Goal: Task Accomplishment & Management: Complete application form

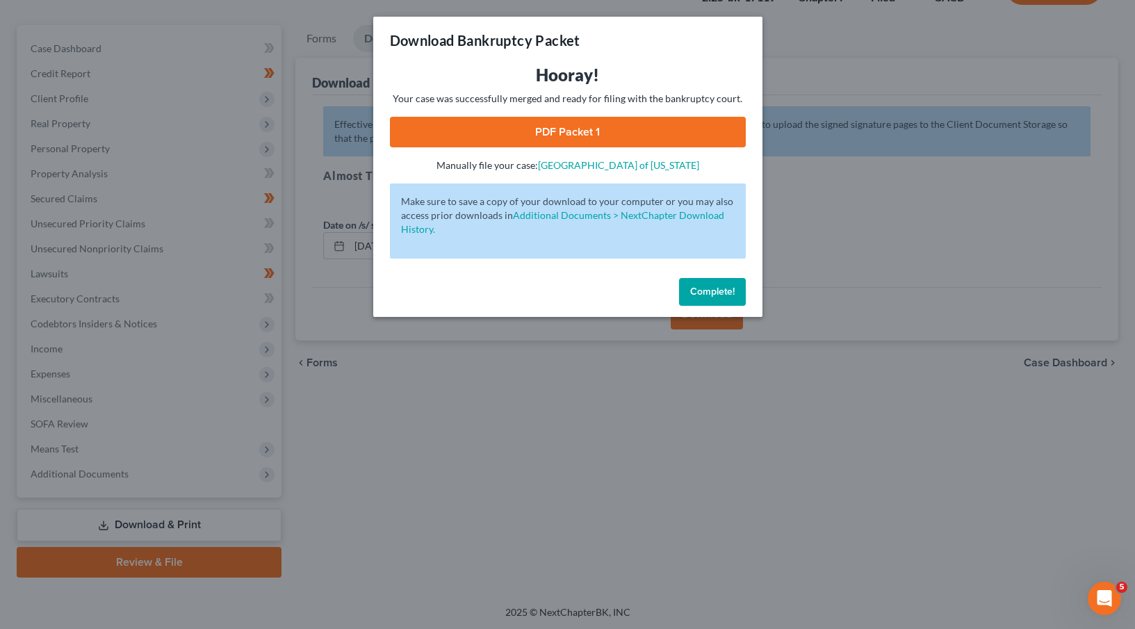
click at [741, 296] on button "Complete!" at bounding box center [712, 292] width 67 height 28
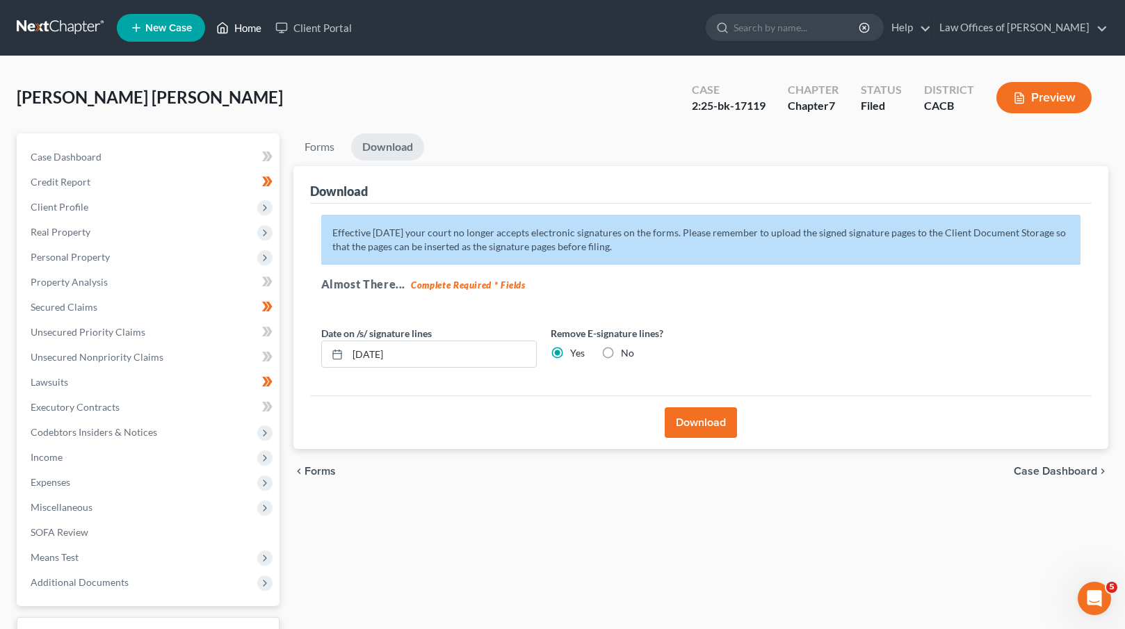
click at [254, 18] on link "Home" at bounding box center [238, 27] width 59 height 25
click at [251, 27] on link "Home" at bounding box center [238, 27] width 59 height 25
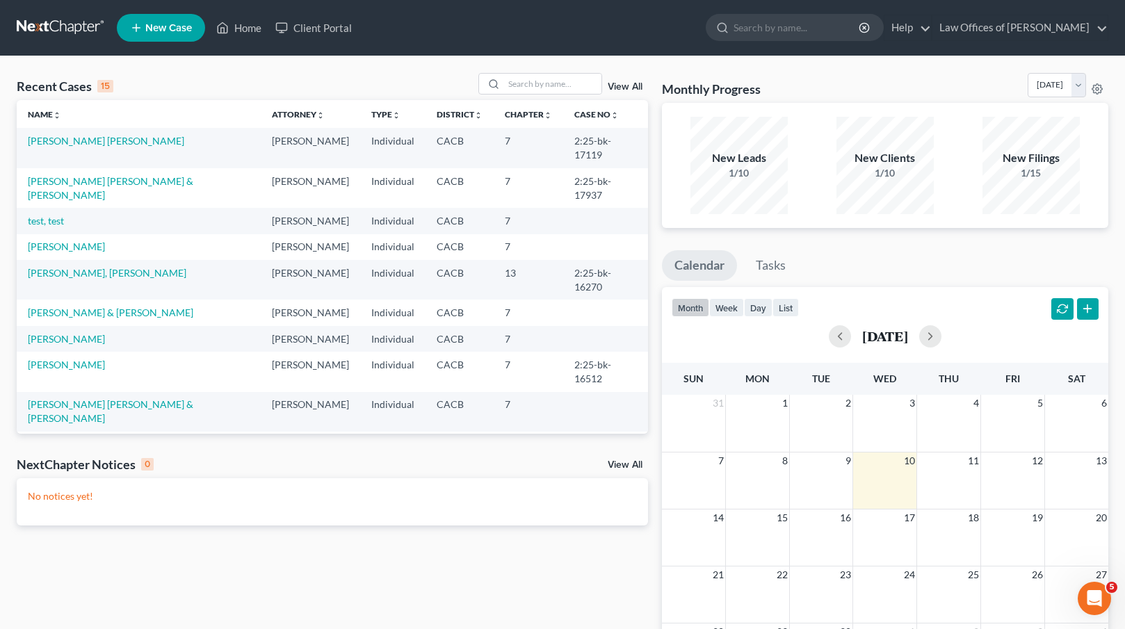
click at [81, 519] on link "[PERSON_NAME]" at bounding box center [66, 525] width 77 height 12
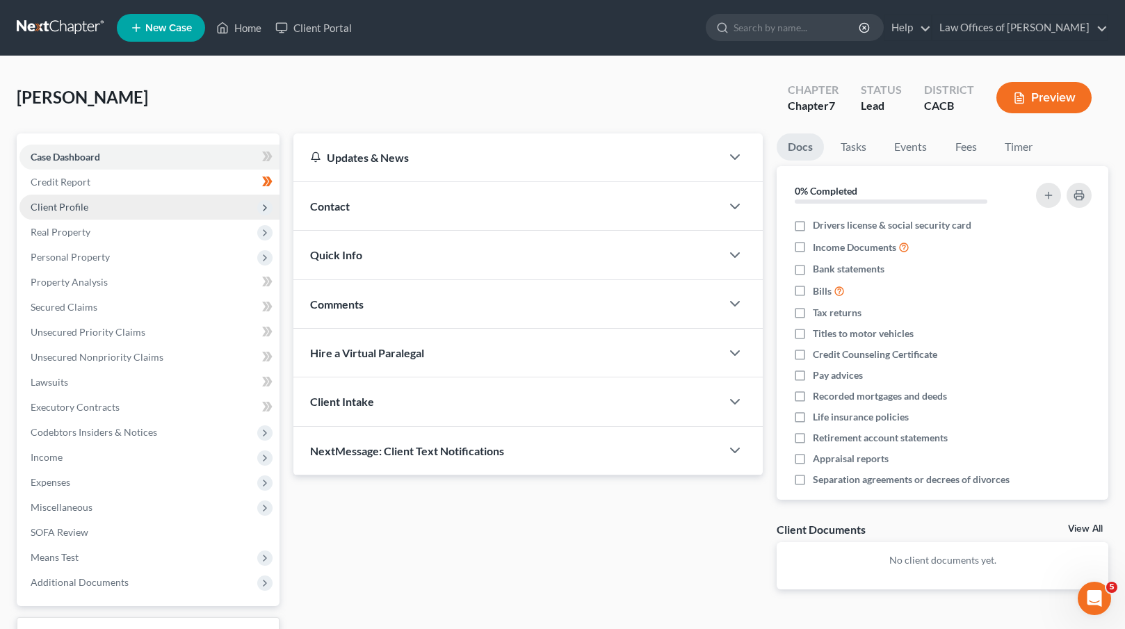
click at [125, 204] on span "Client Profile" at bounding box center [149, 207] width 260 height 25
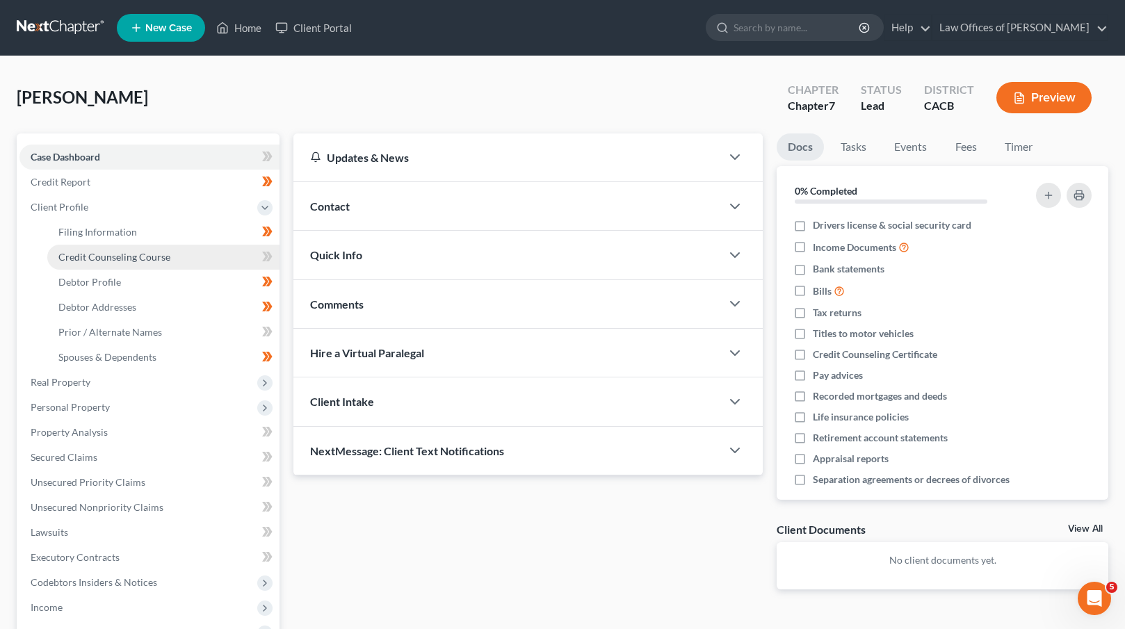
click at [124, 255] on span "Credit Counseling Course" at bounding box center [114, 257] width 112 height 12
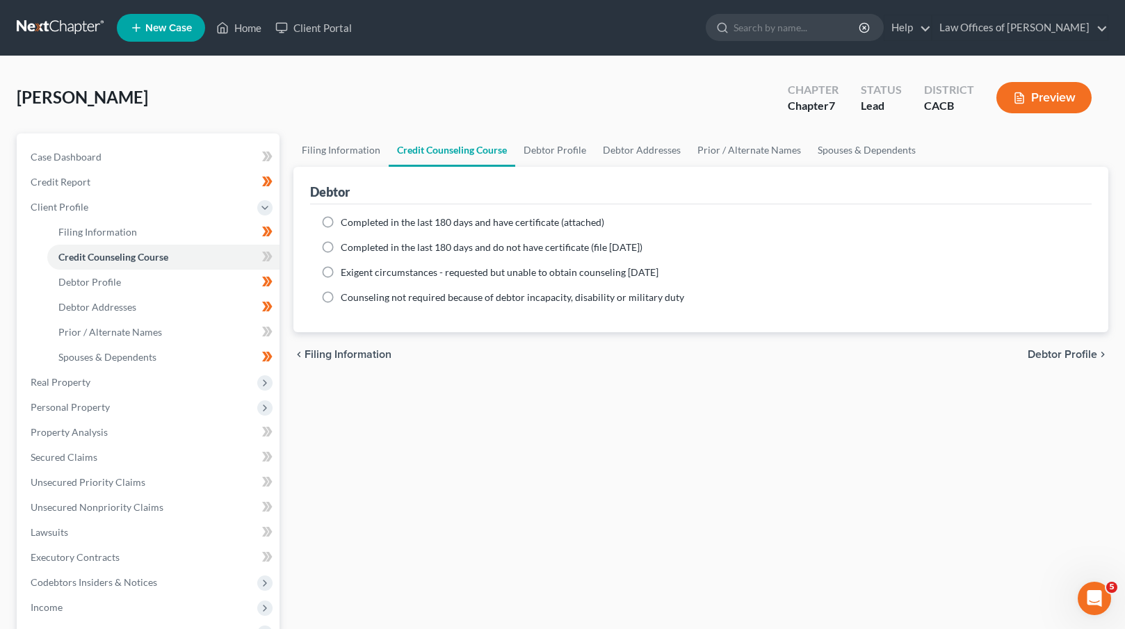
click at [409, 251] on span "Completed in the last 180 days and do not have certificate (file [DATE])" at bounding box center [492, 247] width 302 height 12
click at [355, 250] on input "Completed in the last 180 days and do not have certificate (file [DATE])" at bounding box center [350, 245] width 9 height 9
radio input "true"
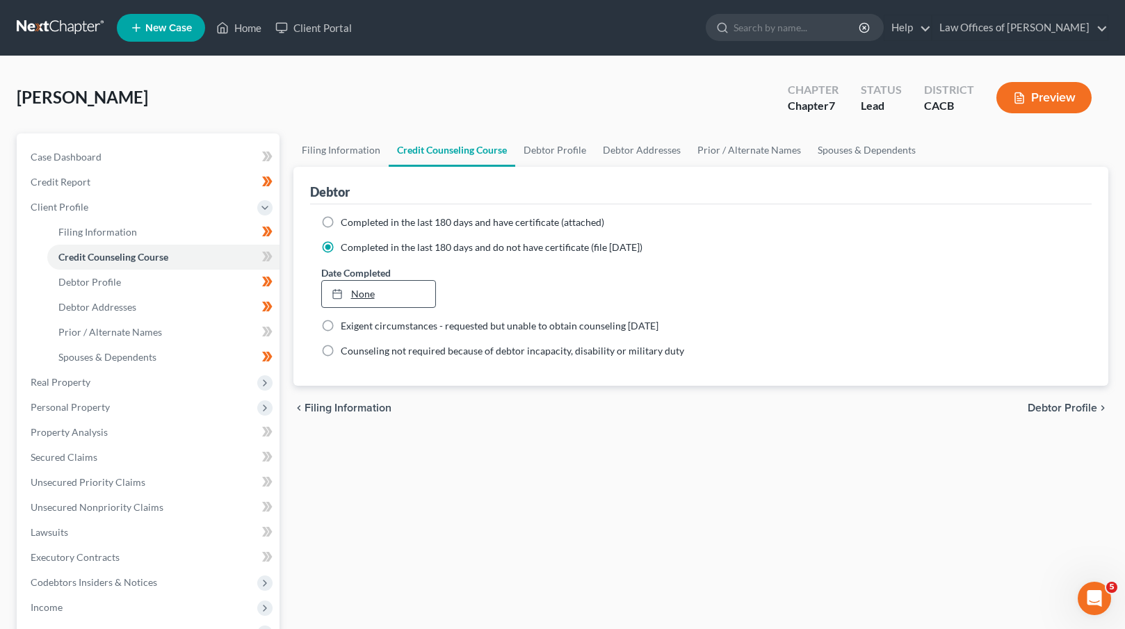
click at [368, 291] on link "None" at bounding box center [378, 294] width 113 height 26
type input "[DATE]"
click at [265, 251] on icon at bounding box center [267, 256] width 10 height 17
click at [1047, 408] on span "Debtor Profile" at bounding box center [1063, 408] width 70 height 11
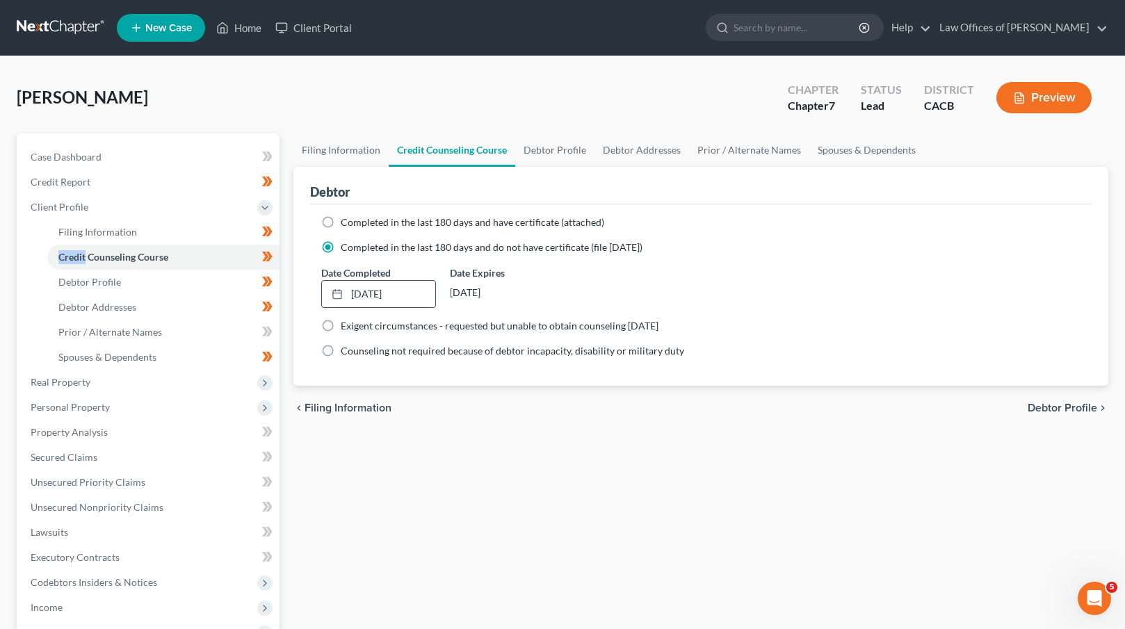
select select "0"
select select "3"
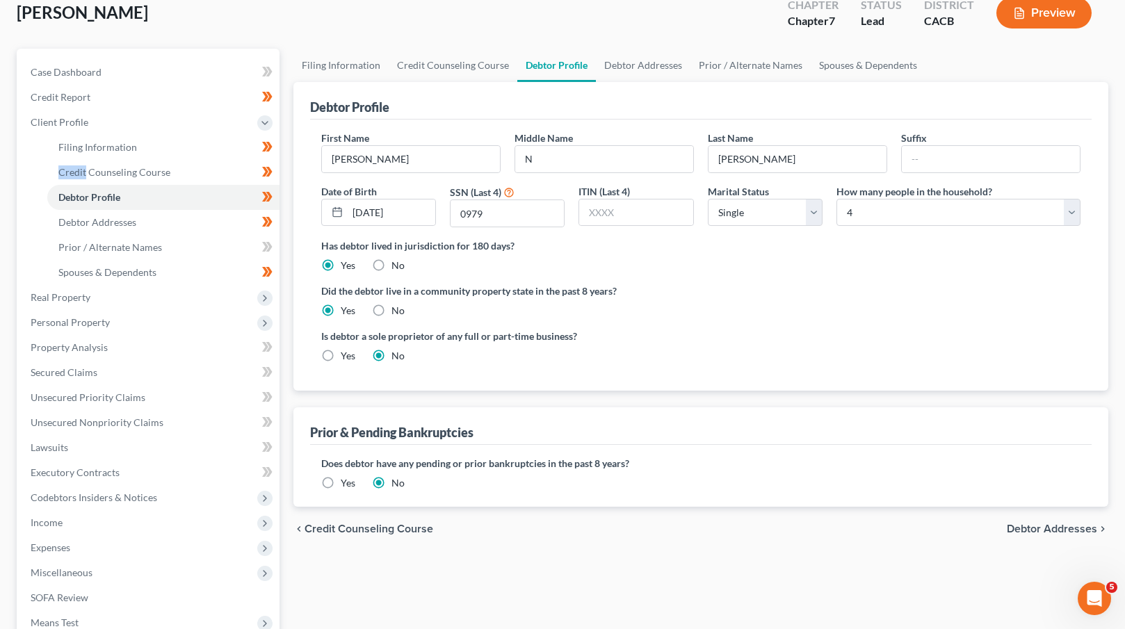
scroll to position [86, 0]
click at [1055, 526] on span "Debtor Addresses" at bounding box center [1052, 527] width 90 height 11
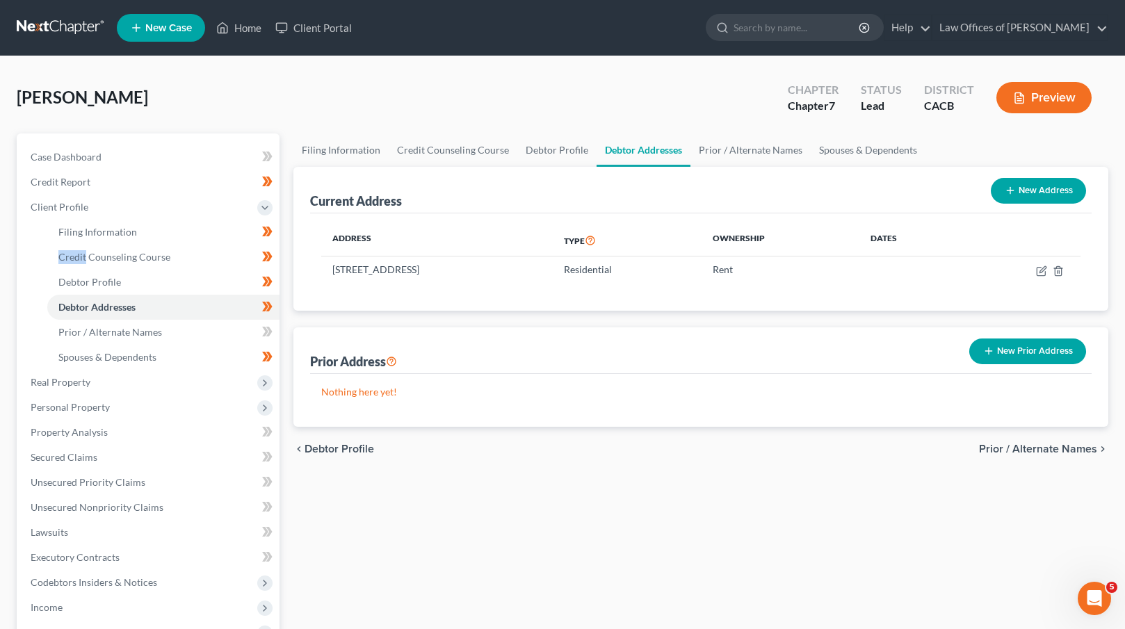
click at [1047, 448] on span "Prior / Alternate Names" at bounding box center [1038, 449] width 118 height 11
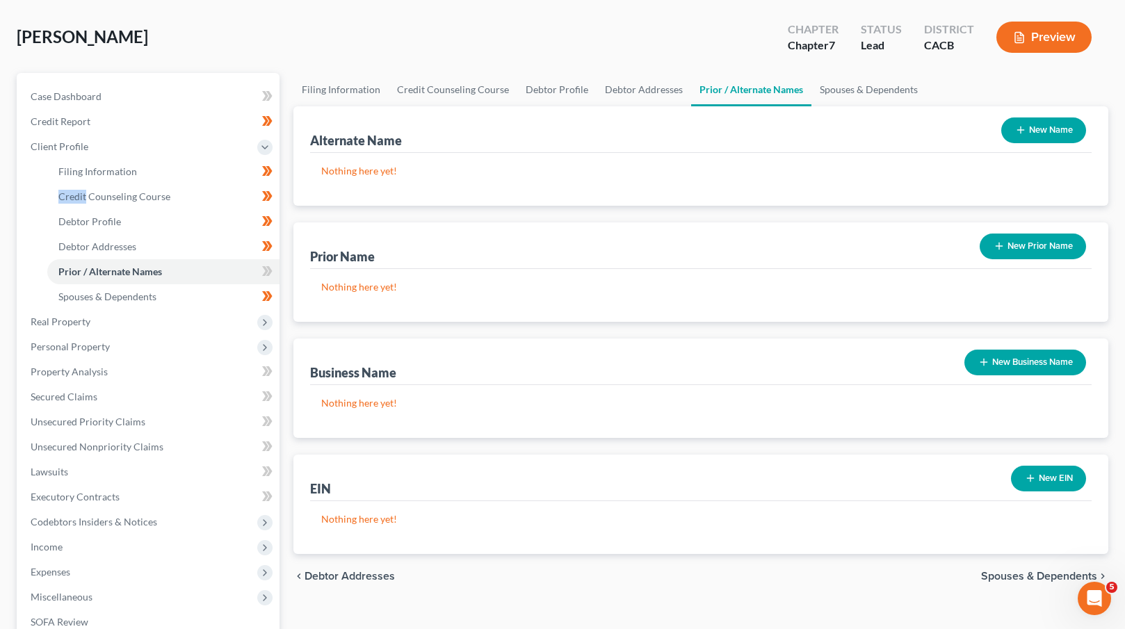
scroll to position [248, 0]
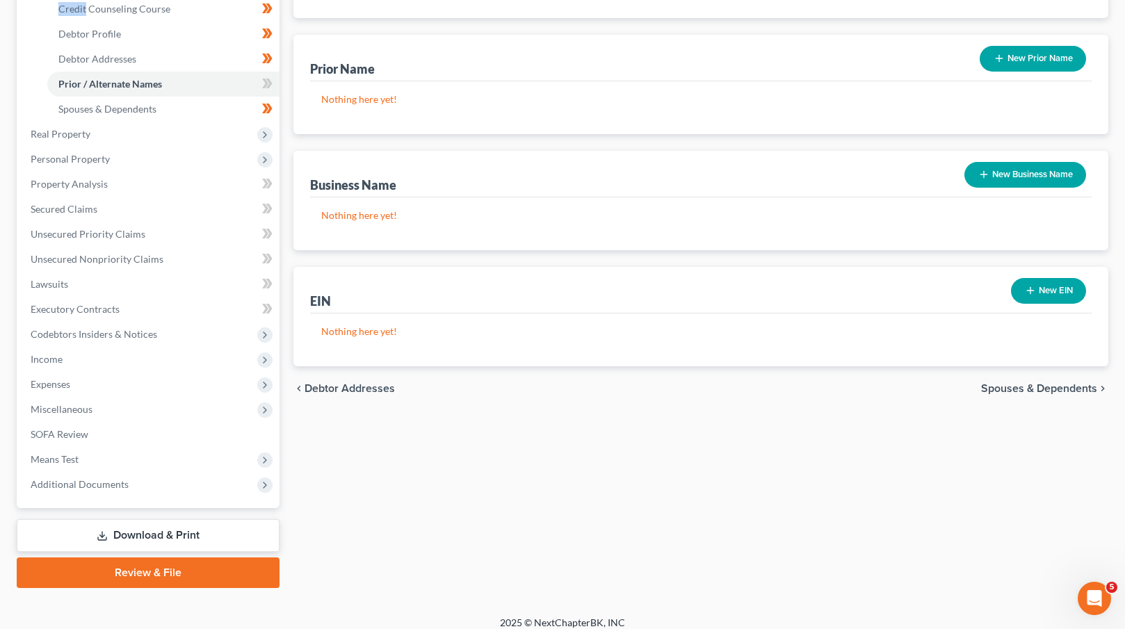
click at [1009, 386] on span "Spouses & Dependents" at bounding box center [1039, 388] width 116 height 11
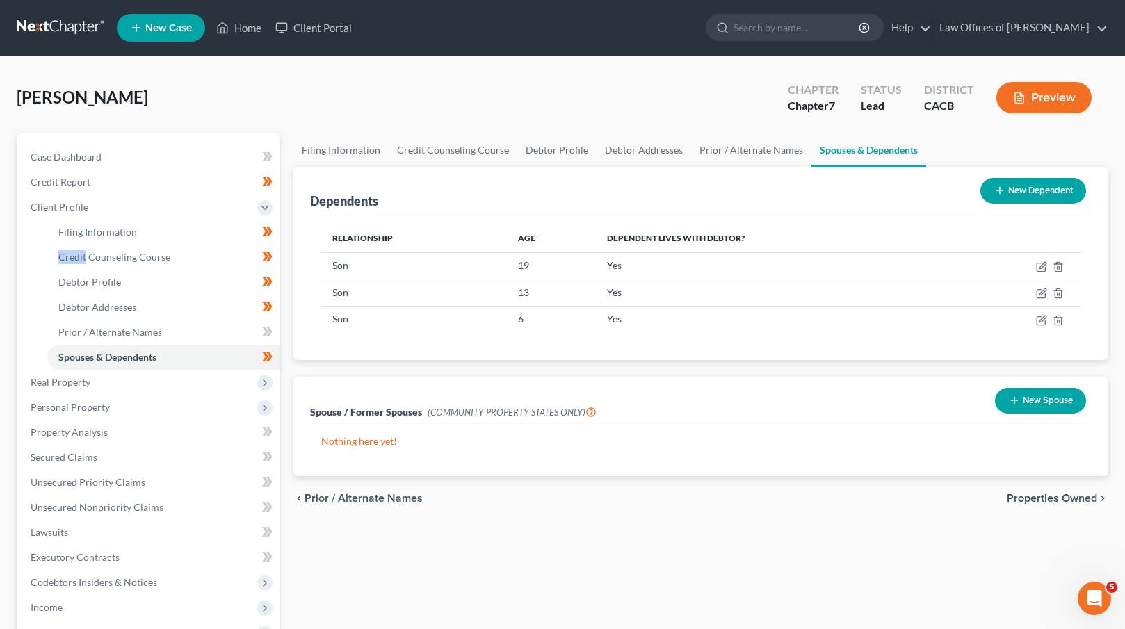
click at [1044, 493] on span "Properties Owned" at bounding box center [1052, 498] width 90 height 11
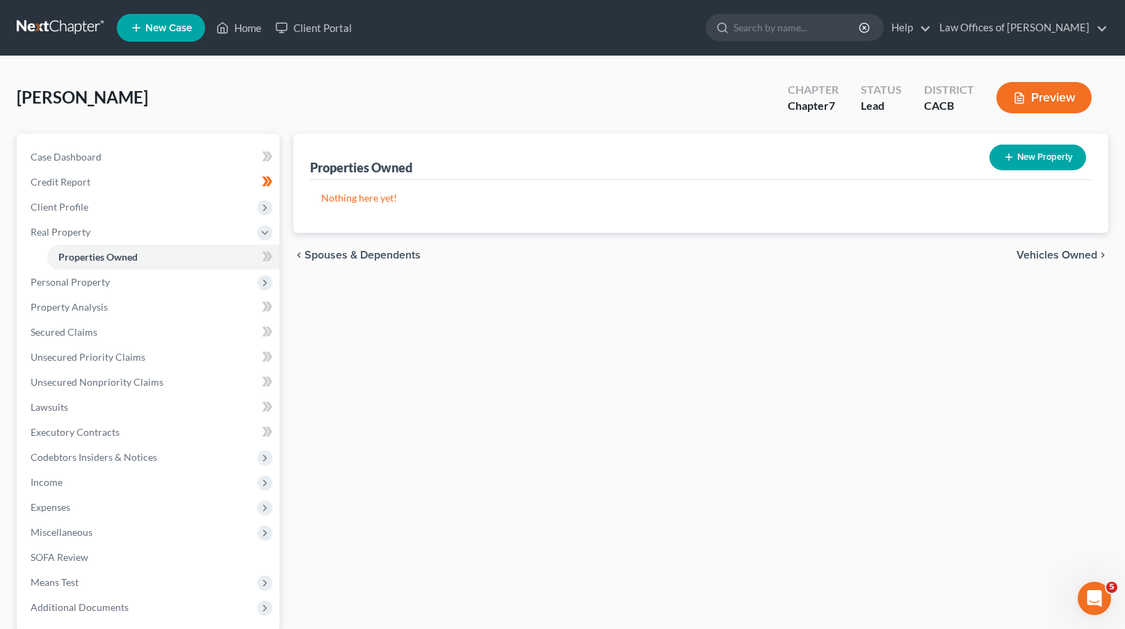
click at [1045, 254] on span "Vehicles Owned" at bounding box center [1057, 255] width 81 height 11
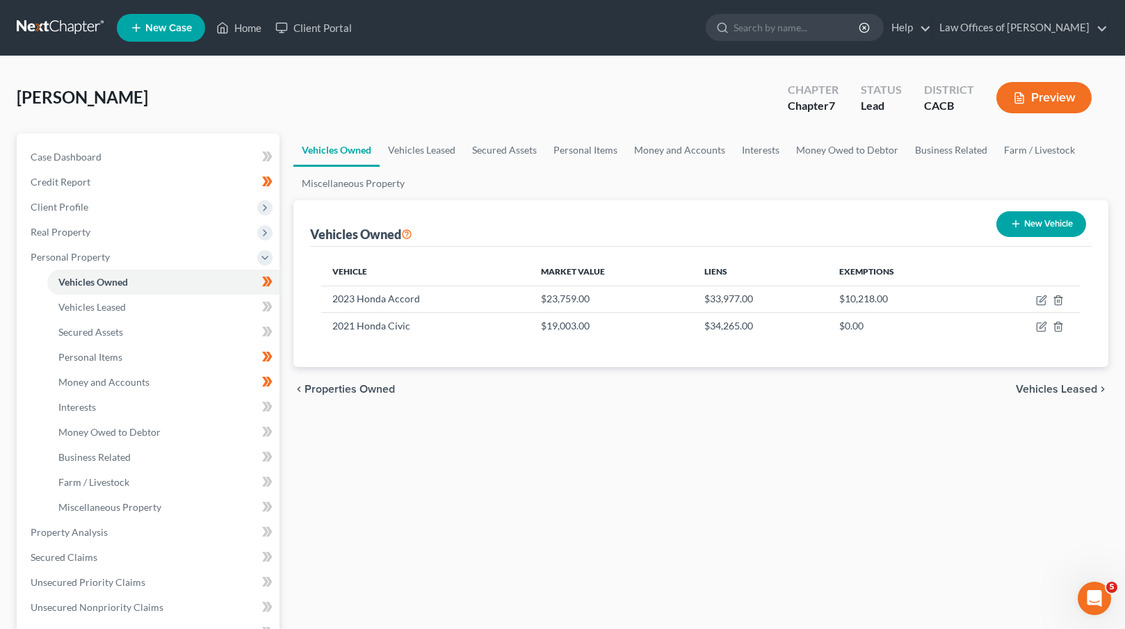
click at [1052, 388] on span "Vehicles Leased" at bounding box center [1056, 389] width 81 height 11
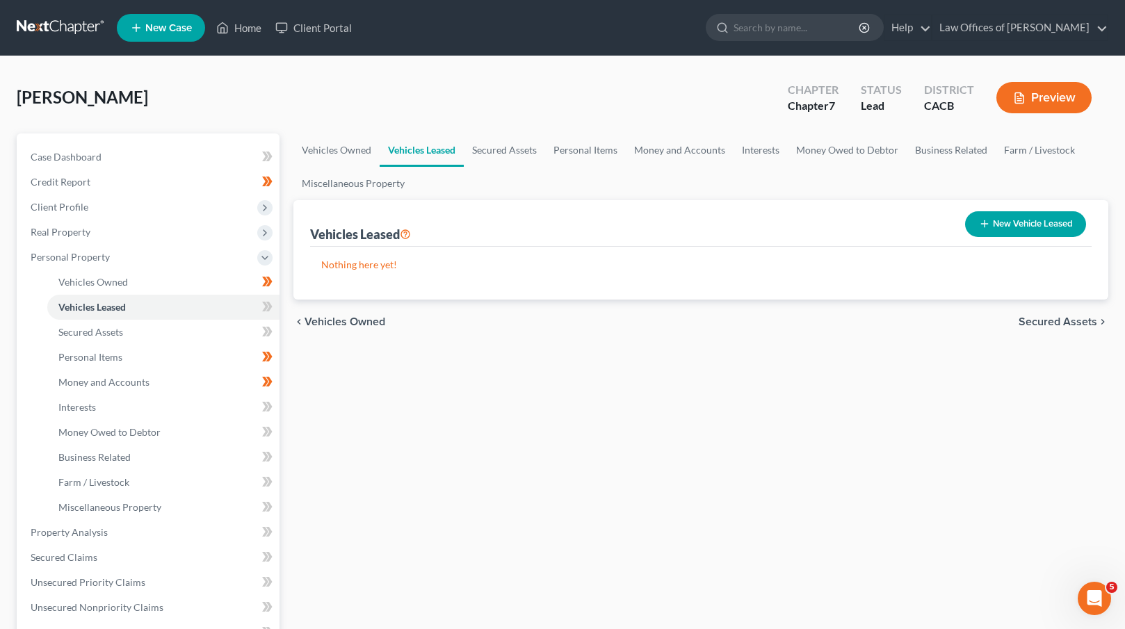
click at [1051, 321] on span "Secured Assets" at bounding box center [1058, 321] width 79 height 11
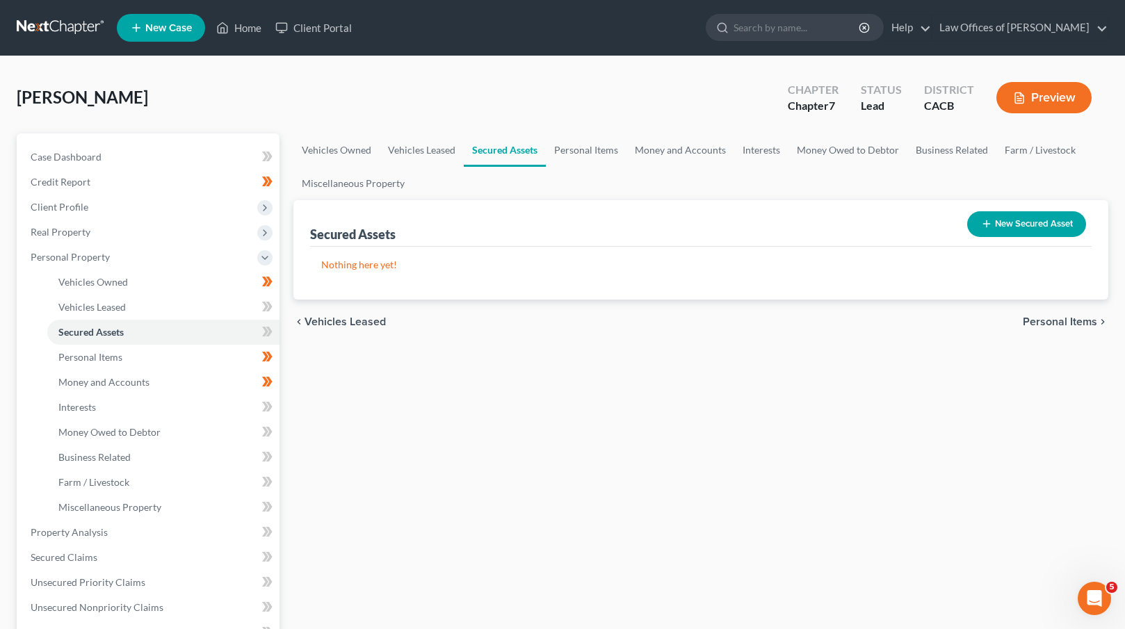
click at [1051, 318] on span "Personal Items" at bounding box center [1060, 321] width 74 height 11
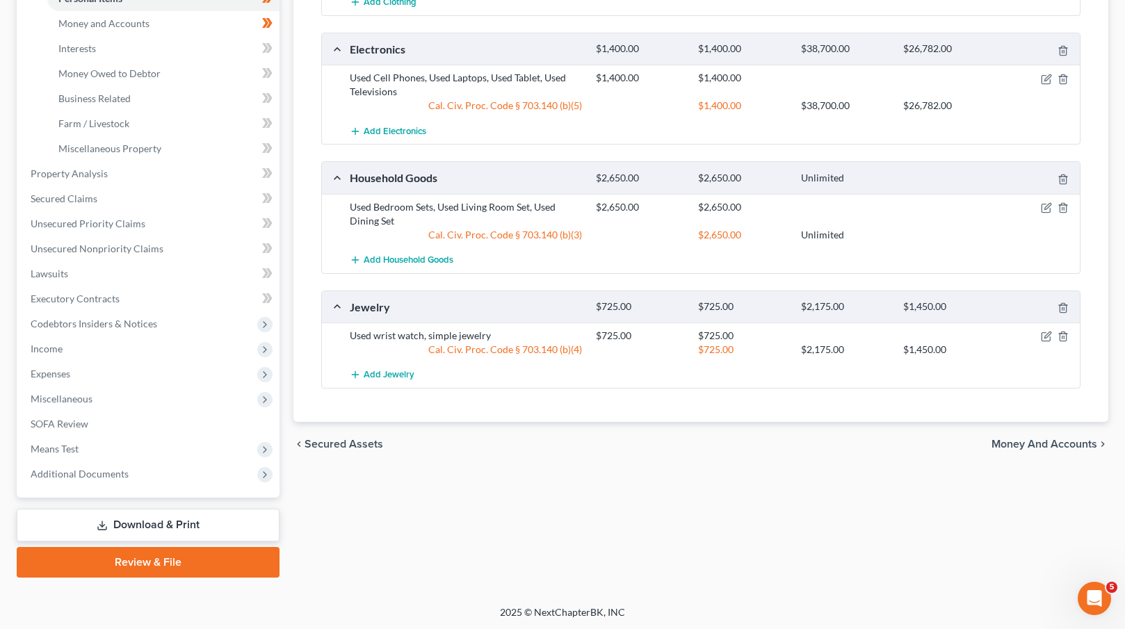
click at [1026, 442] on span "Money and Accounts" at bounding box center [1045, 444] width 106 height 11
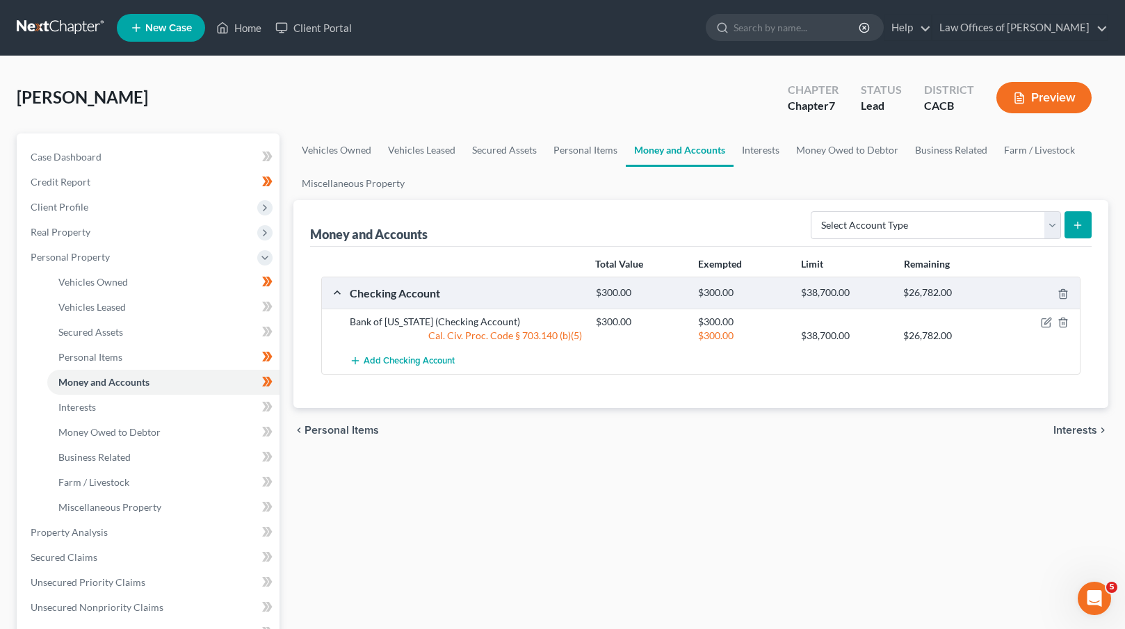
click at [1070, 429] on span "Interests" at bounding box center [1075, 430] width 44 height 11
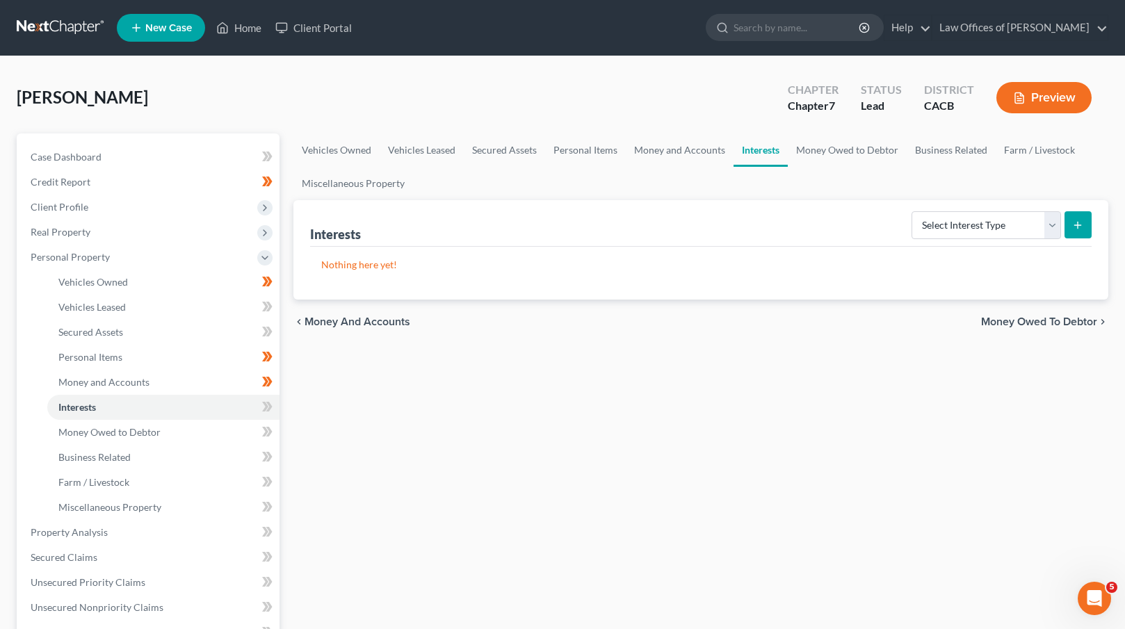
click at [1033, 319] on span "Money Owed to Debtor" at bounding box center [1039, 321] width 116 height 11
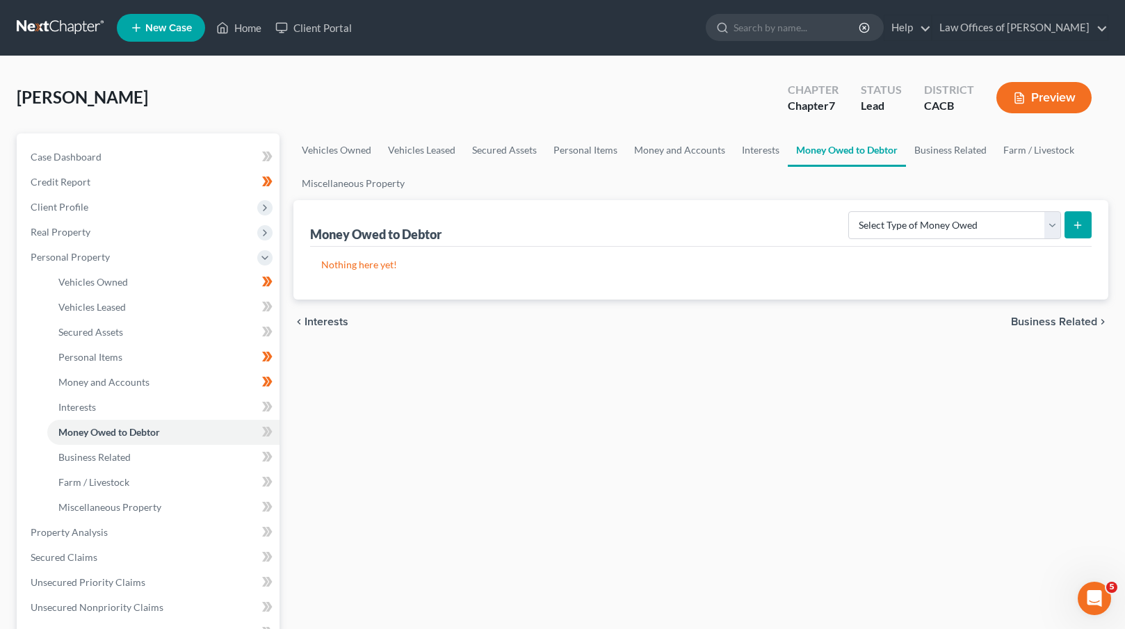
click at [1041, 317] on span "Business Related" at bounding box center [1054, 321] width 86 height 11
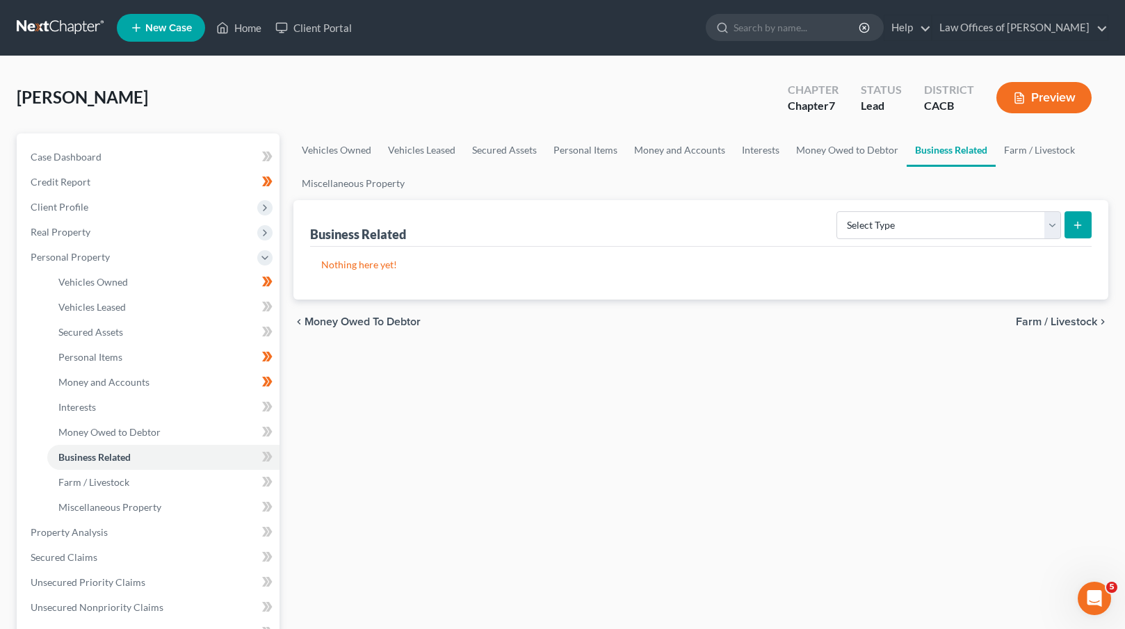
click at [1040, 318] on span "Farm / Livestock" at bounding box center [1056, 321] width 81 height 11
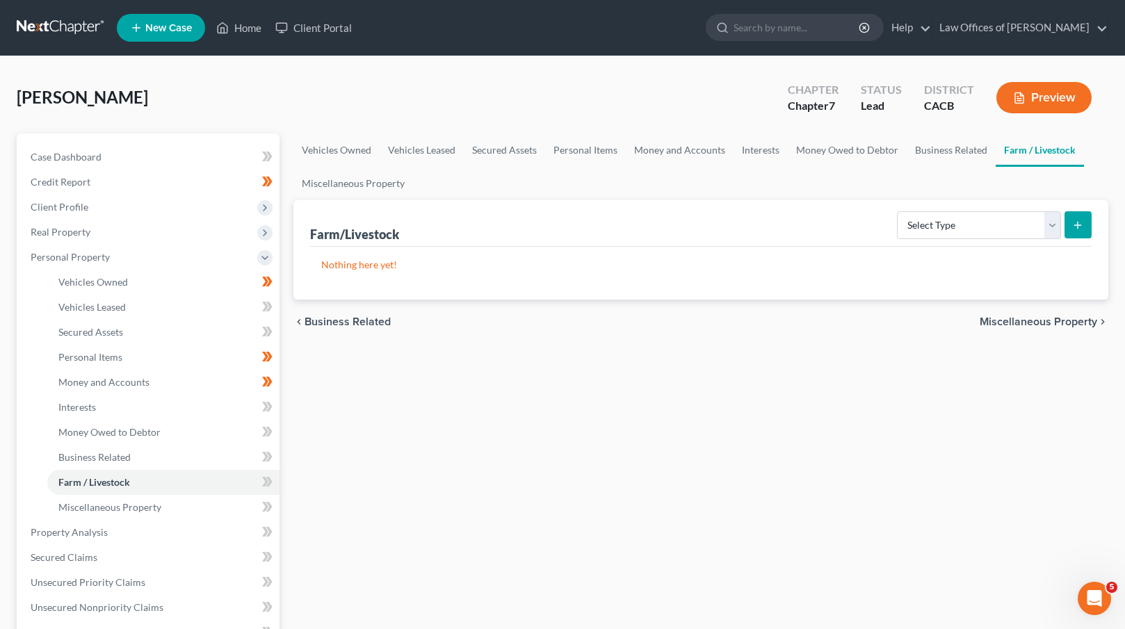
click at [1040, 318] on span "Miscellaneous Property" at bounding box center [1039, 321] width 118 height 11
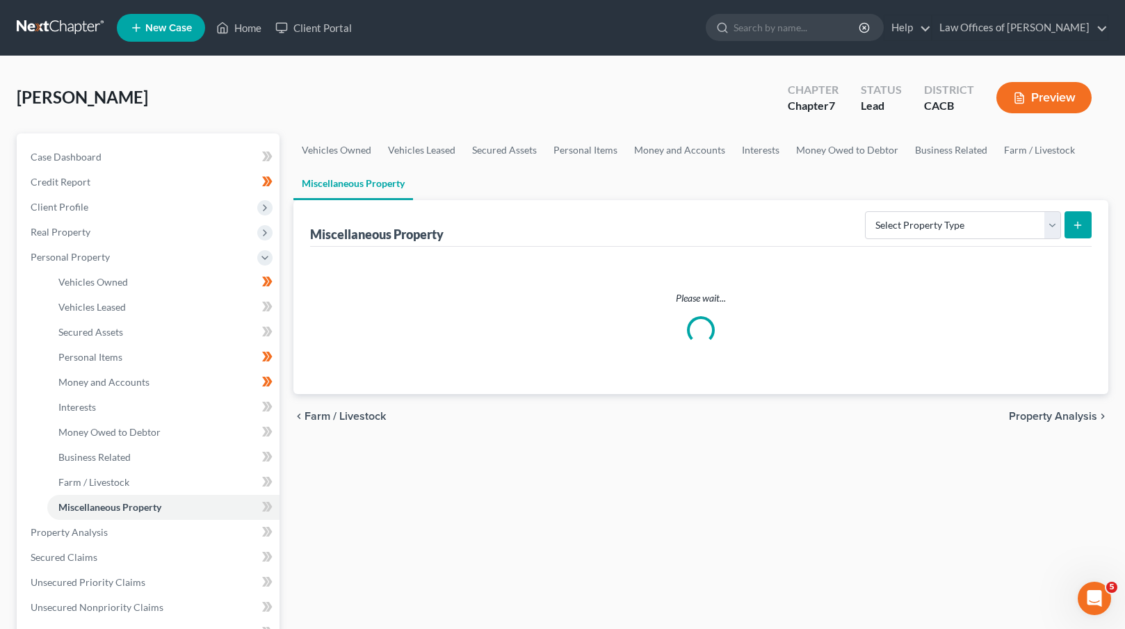
click at [1046, 419] on span "Property Analysis" at bounding box center [1053, 416] width 88 height 11
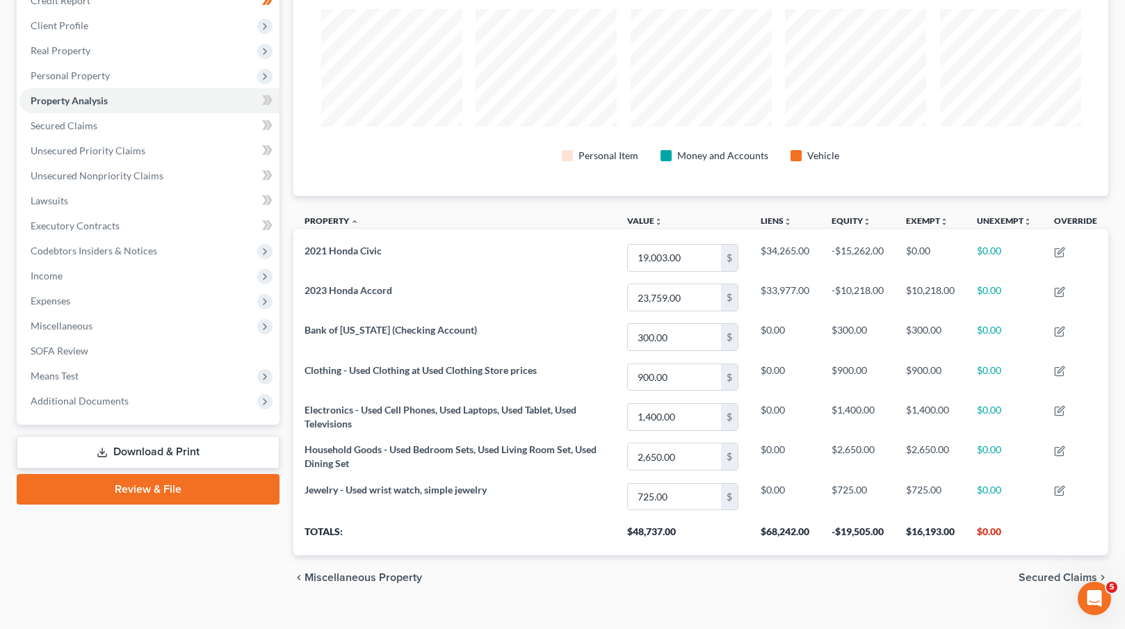
click at [1054, 578] on span "Secured Claims" at bounding box center [1058, 577] width 79 height 11
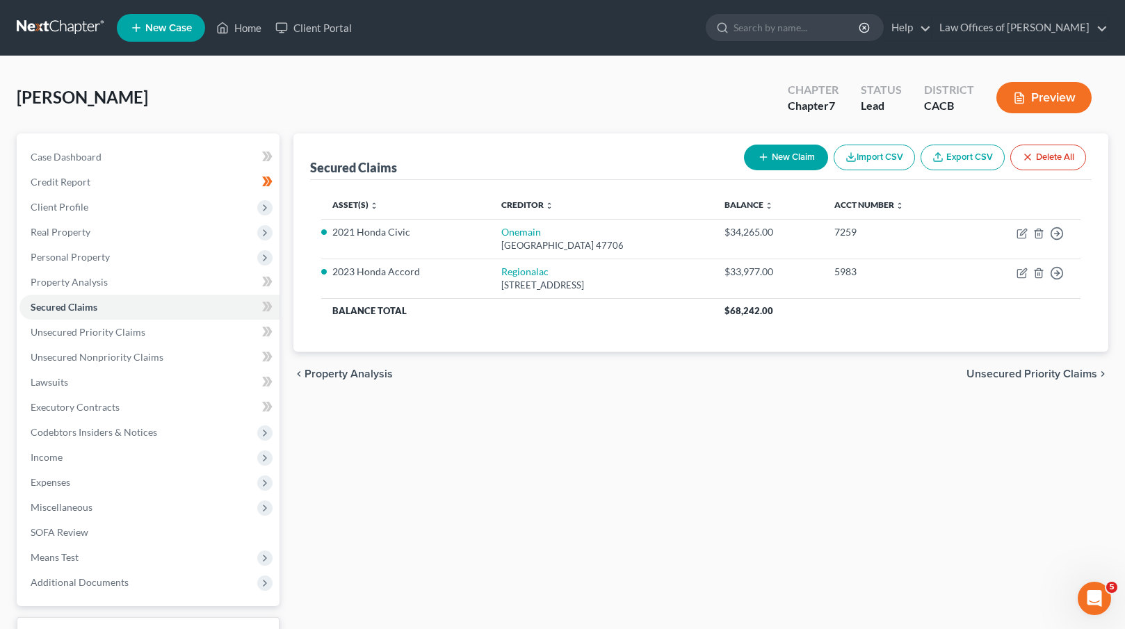
click at [1030, 380] on div "chevron_left Property Analysis Unsecured Priority Claims chevron_right" at bounding box center [701, 374] width 816 height 44
click at [1029, 377] on span "Unsecured Priority Claims" at bounding box center [1031, 374] width 131 height 11
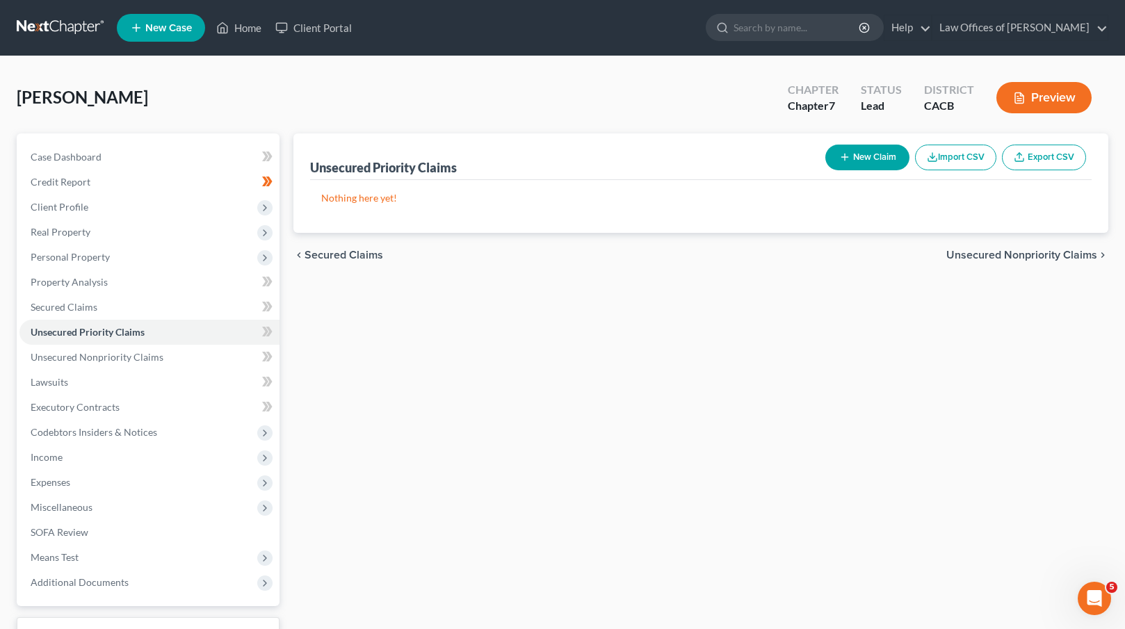
click at [1014, 264] on div "chevron_left Secured Claims Unsecured Nonpriority Claims chevron_right" at bounding box center [701, 255] width 816 height 44
click at [1013, 260] on span "Unsecured Nonpriority Claims" at bounding box center [1021, 255] width 151 height 11
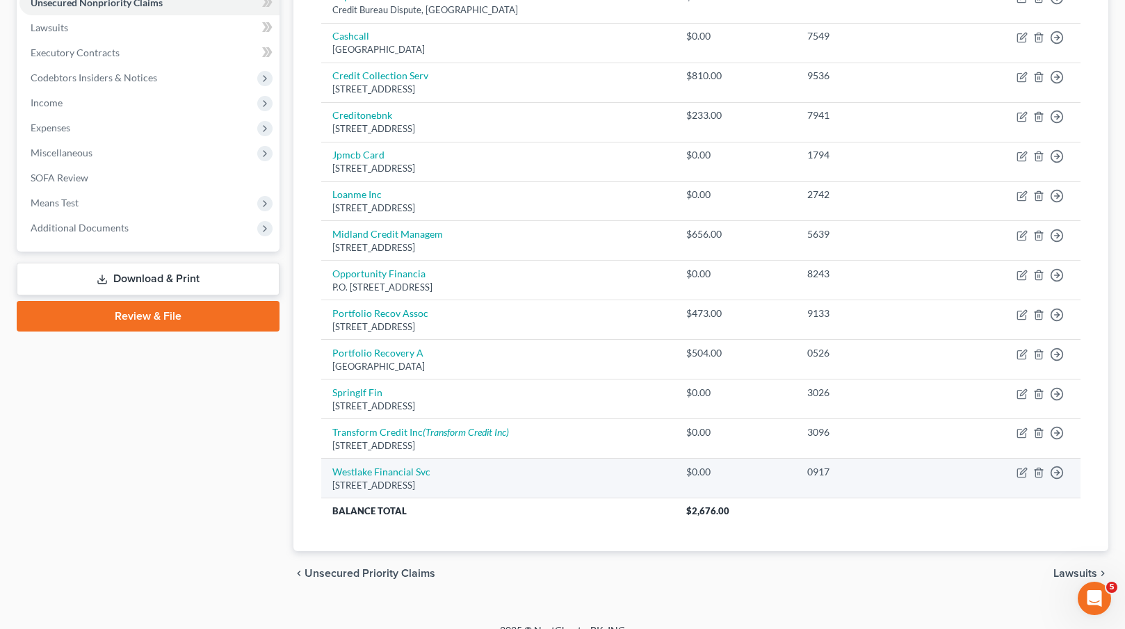
scroll to position [373, 0]
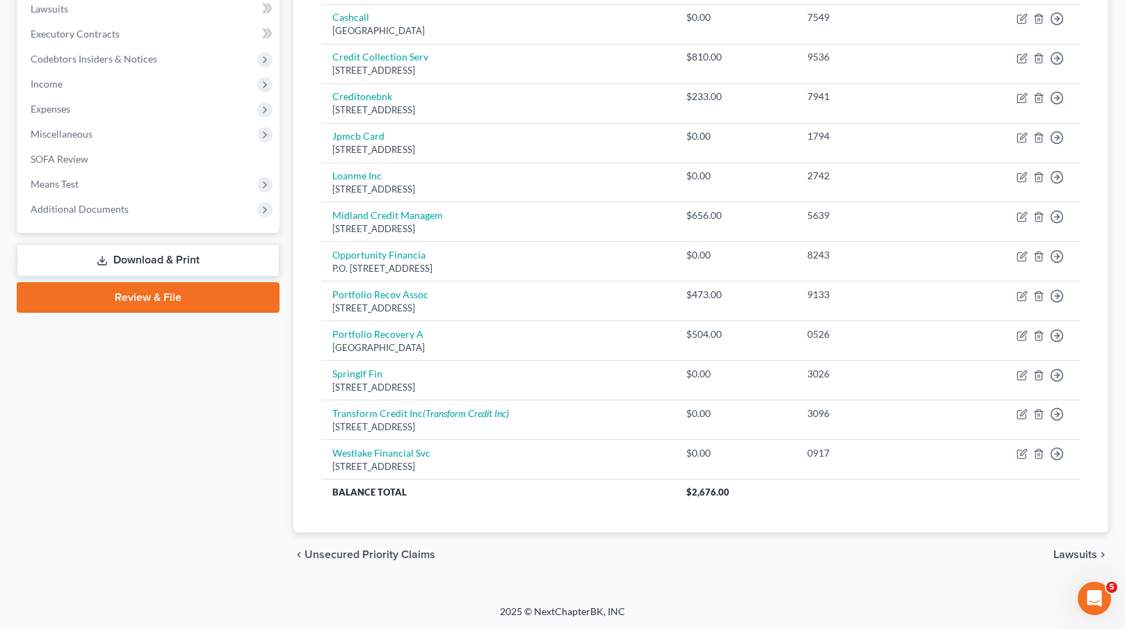
click at [1092, 556] on span "Lawsuits" at bounding box center [1075, 554] width 44 height 11
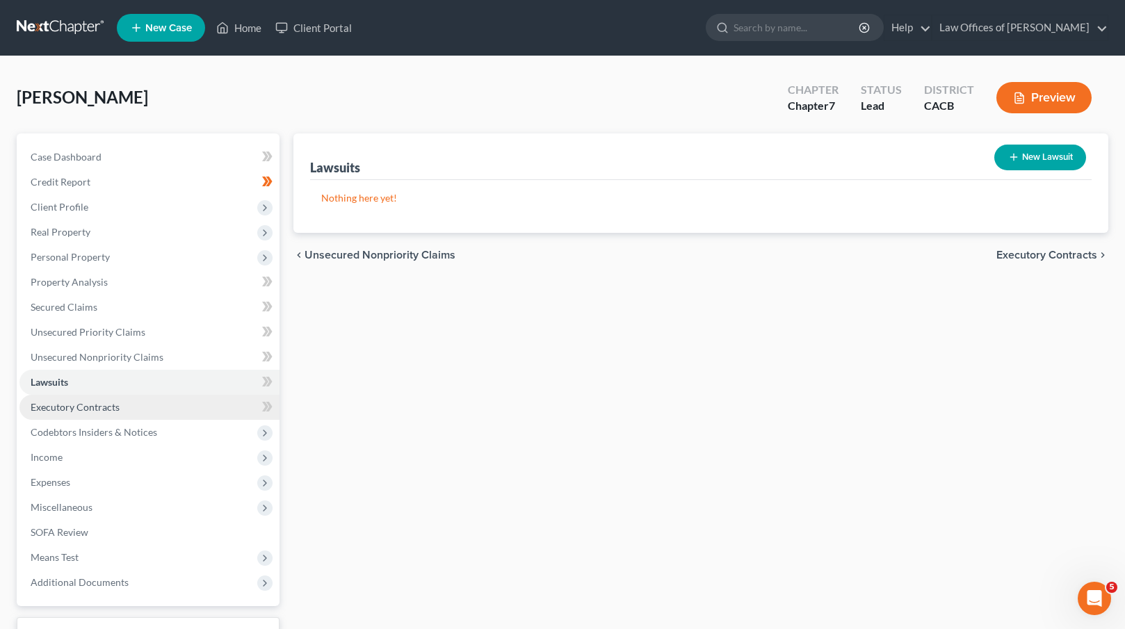
click at [136, 410] on link "Executory Contracts" at bounding box center [149, 407] width 260 height 25
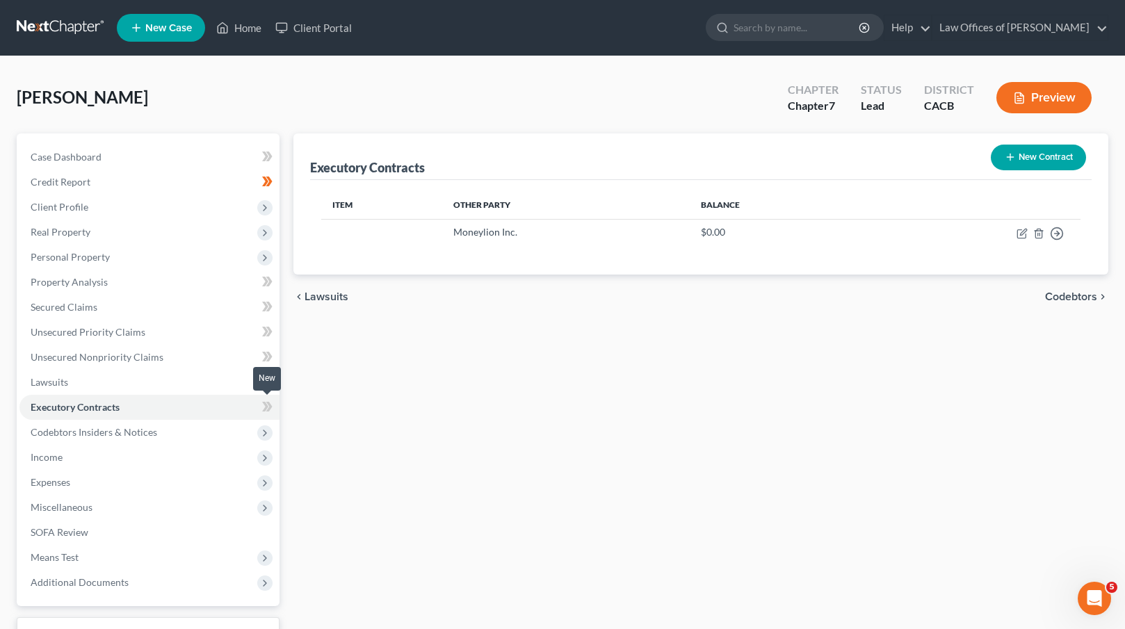
click at [268, 407] on icon at bounding box center [269, 407] width 6 height 10
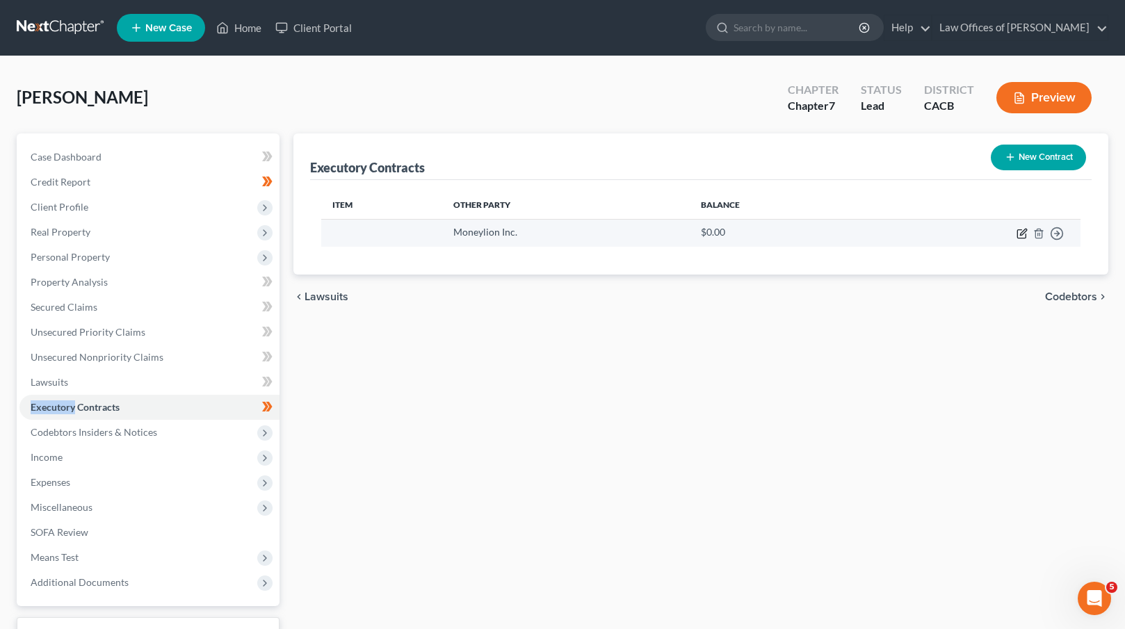
click at [1026, 235] on icon "button" at bounding box center [1022, 233] width 11 height 11
select select "46"
select select "0"
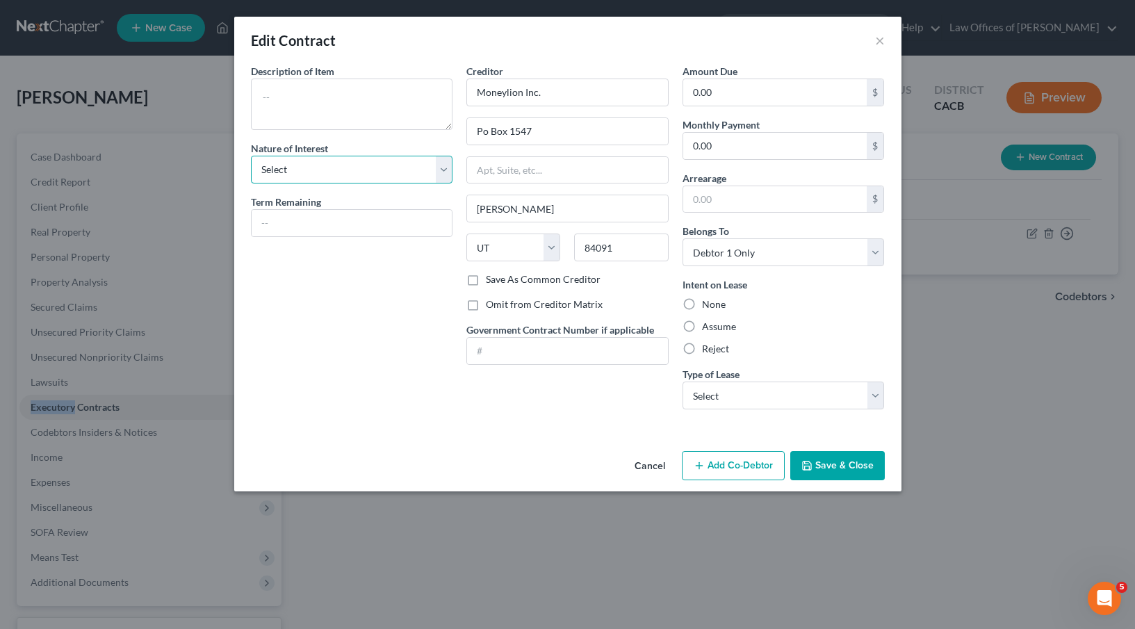
click at [432, 172] on select "Select Purchaser Agent Lessor Lessee" at bounding box center [352, 170] width 202 height 28
click at [251, 156] on select "Select Purchaser Agent Lessor Lessee" at bounding box center [352, 170] width 202 height 28
click at [870, 468] on button "Save & Close" at bounding box center [838, 465] width 95 height 29
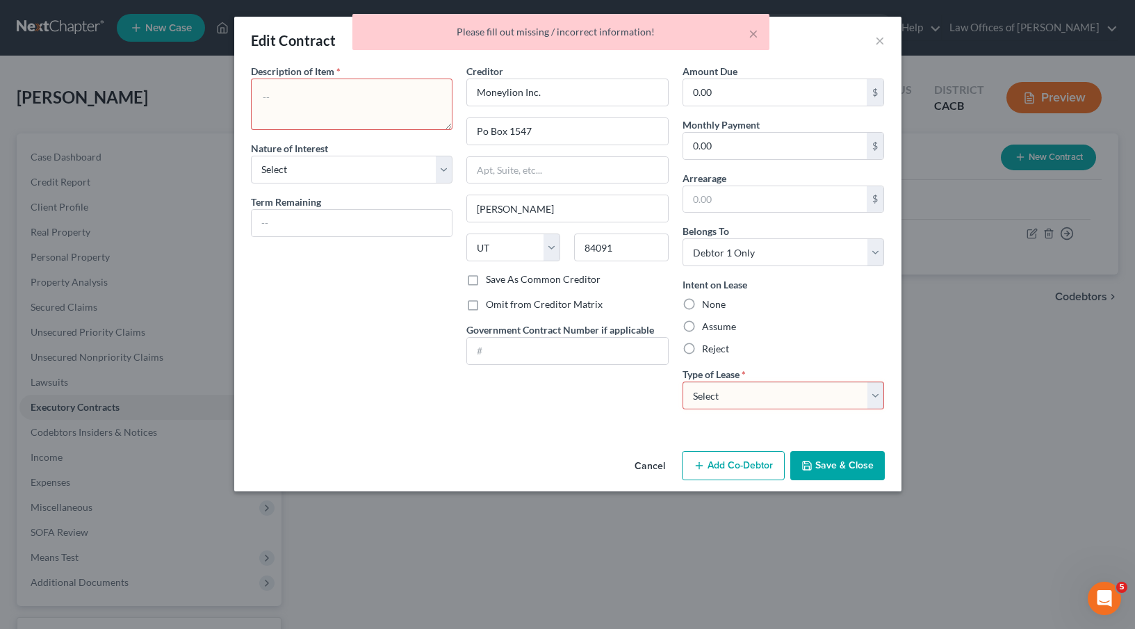
click at [321, 108] on textarea at bounding box center [352, 104] width 202 height 51
click at [882, 33] on div "× Please fill out missing / incorrect information!" at bounding box center [560, 35] width 1135 height 43
click at [881, 38] on div "× Please fill out missing / incorrect information!" at bounding box center [560, 35] width 1135 height 43
click at [651, 467] on button "Cancel" at bounding box center [650, 467] width 53 height 28
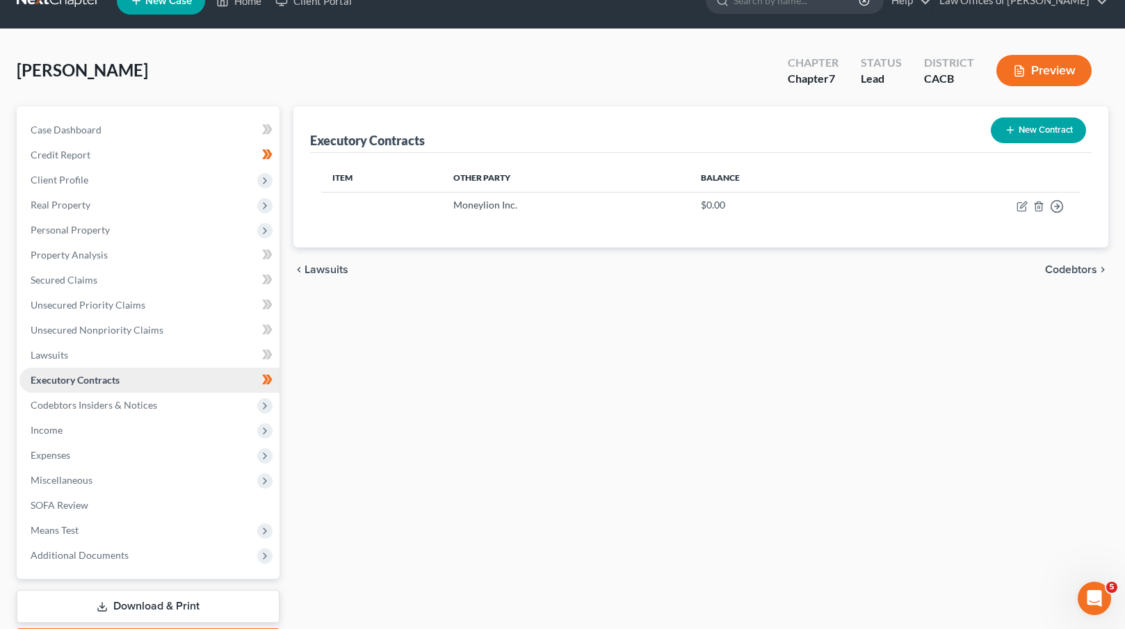
scroll to position [66, 0]
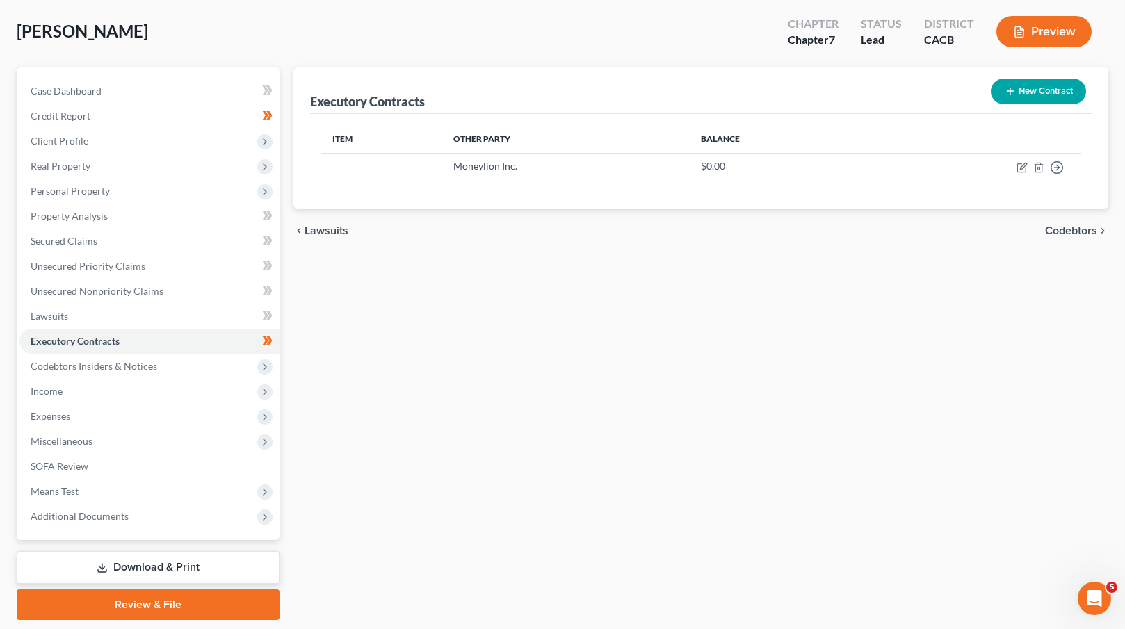
click at [1082, 229] on span "Codebtors" at bounding box center [1071, 230] width 52 height 11
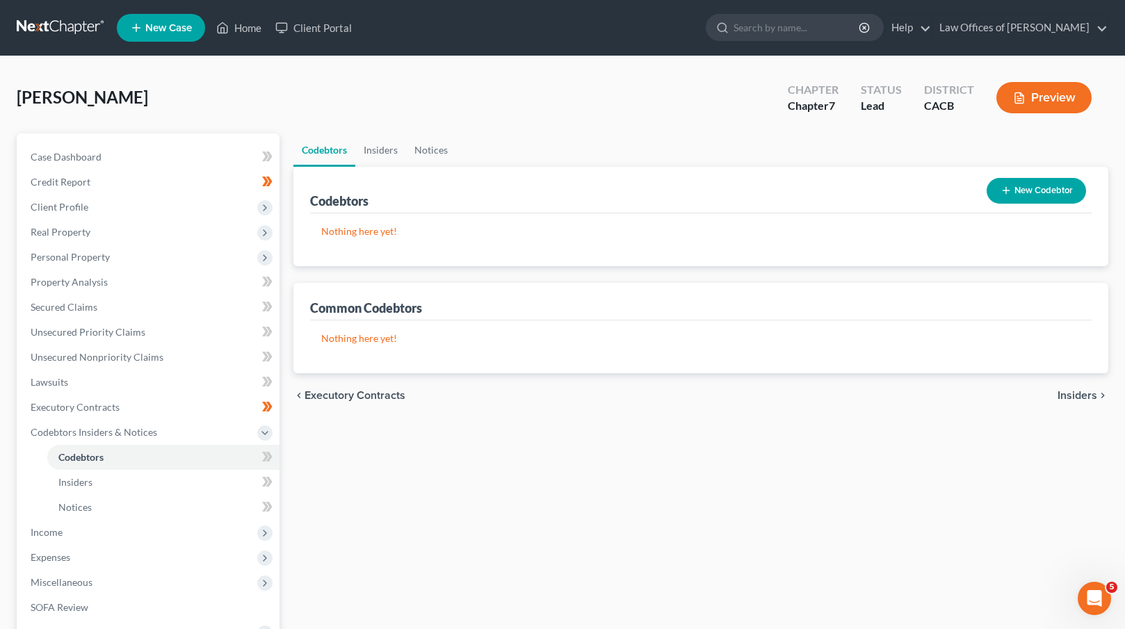
click at [1067, 392] on span "Insiders" at bounding box center [1078, 395] width 40 height 11
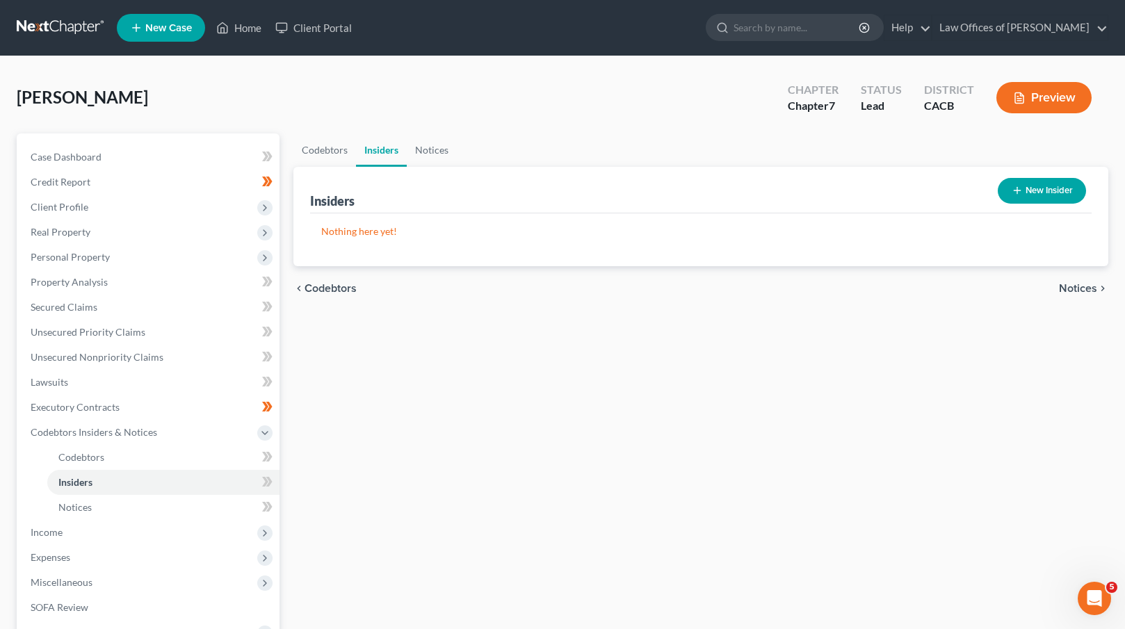
click at [1078, 286] on span "Notices" at bounding box center [1078, 288] width 38 height 11
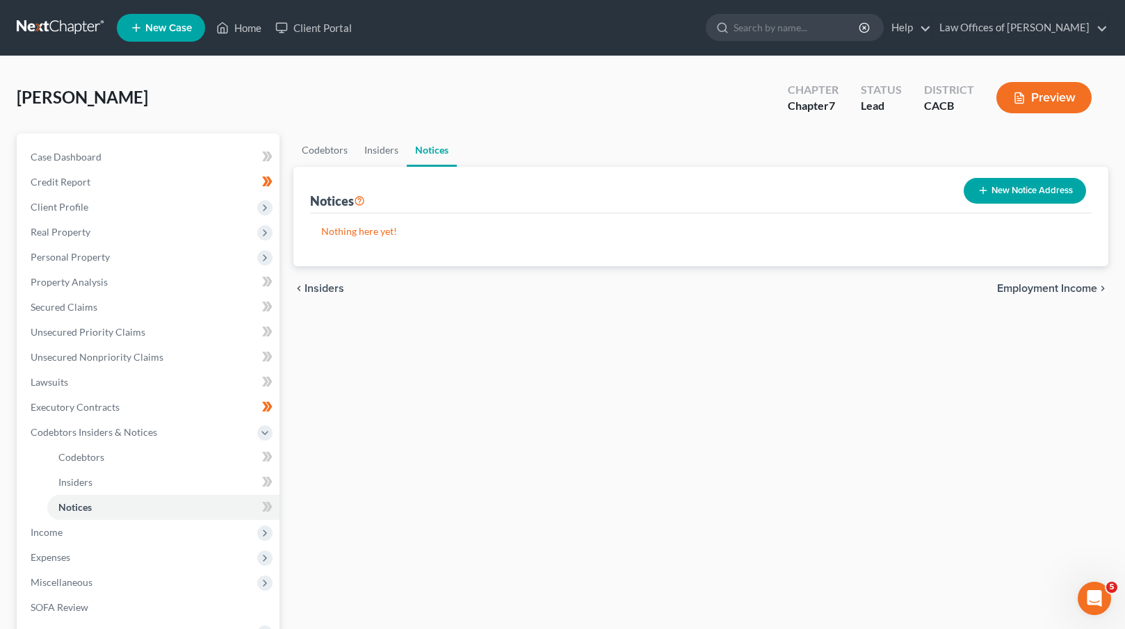
click at [1078, 289] on span "Employment Income" at bounding box center [1047, 288] width 100 height 11
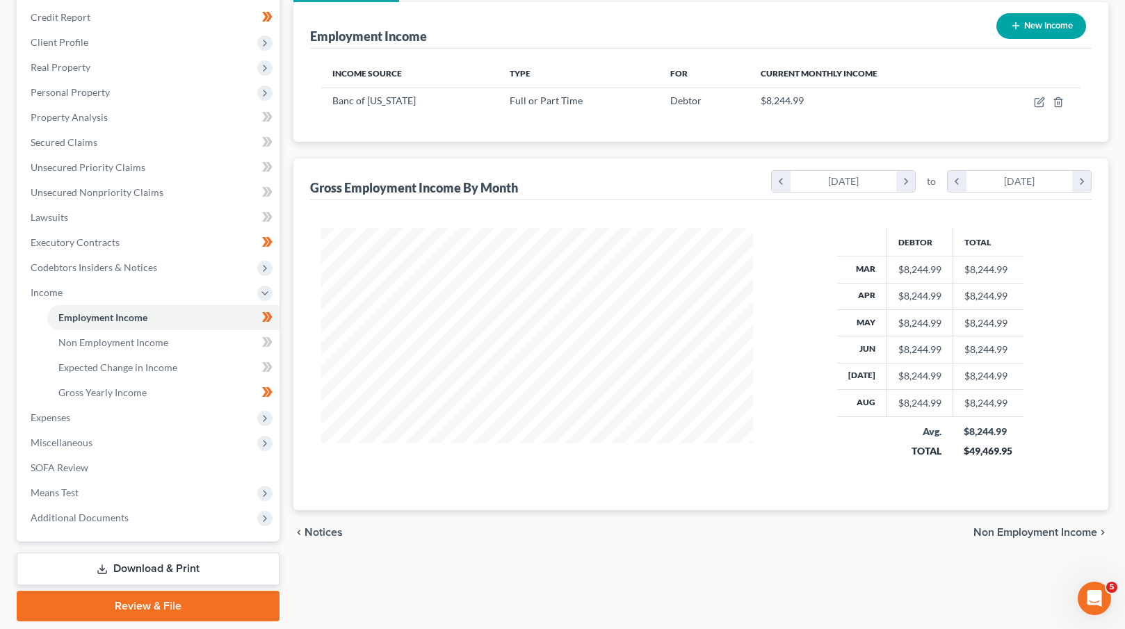
scroll to position [209, 0]
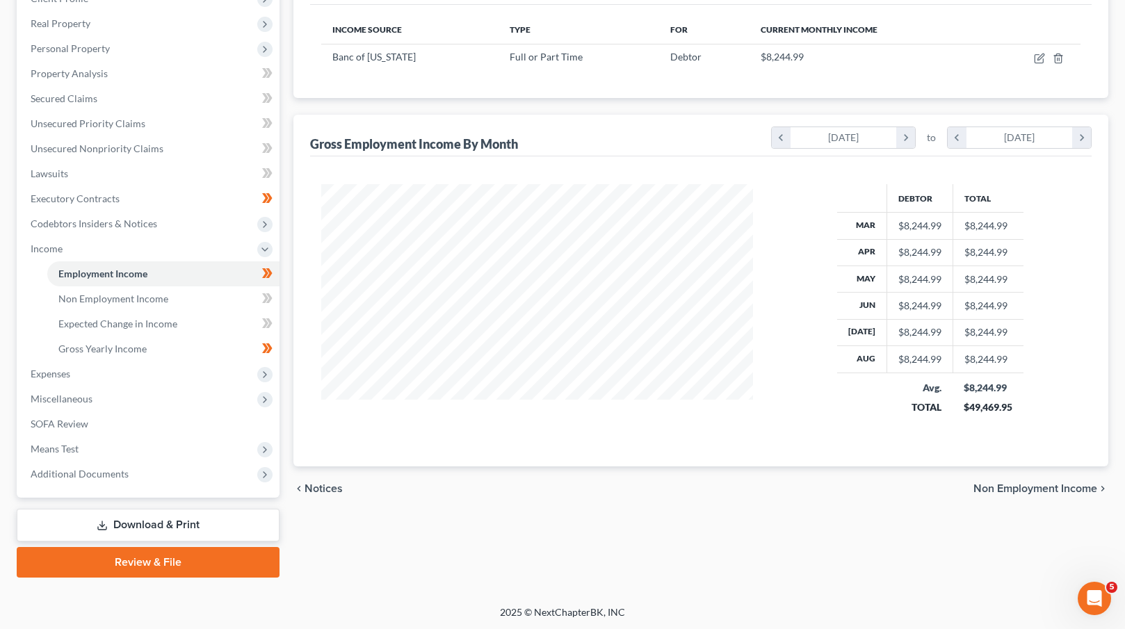
click at [1029, 480] on div "chevron_left Notices Non Employment Income chevron_right" at bounding box center [701, 489] width 816 height 44
click at [1029, 486] on span "Non Employment Income" at bounding box center [1035, 488] width 124 height 11
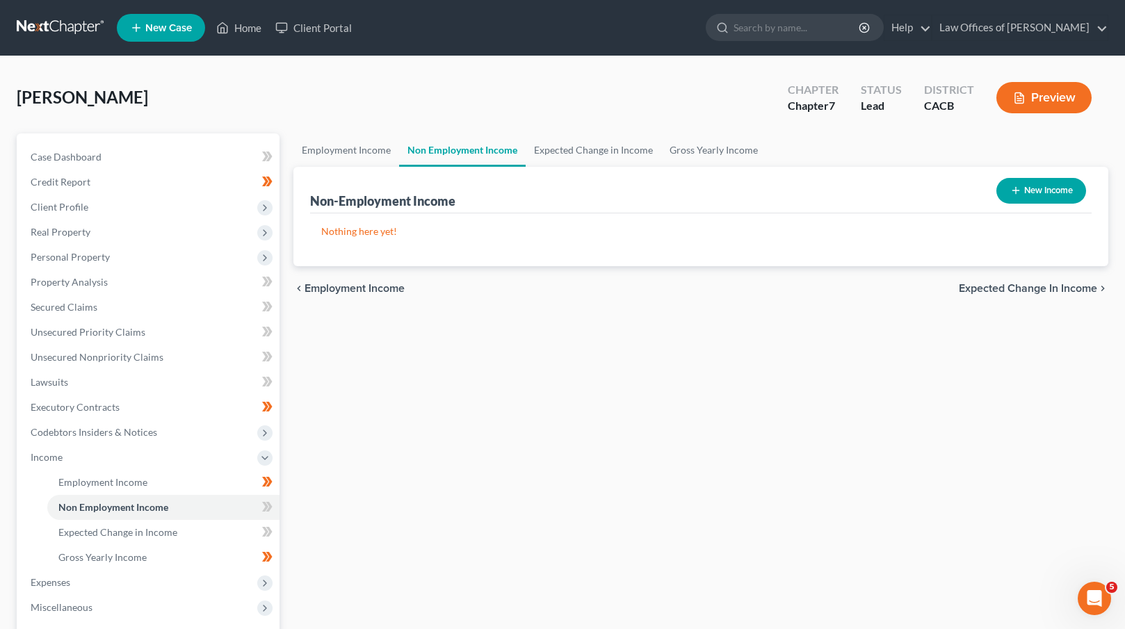
click at [1019, 290] on span "Expected Change in Income" at bounding box center [1028, 288] width 138 height 11
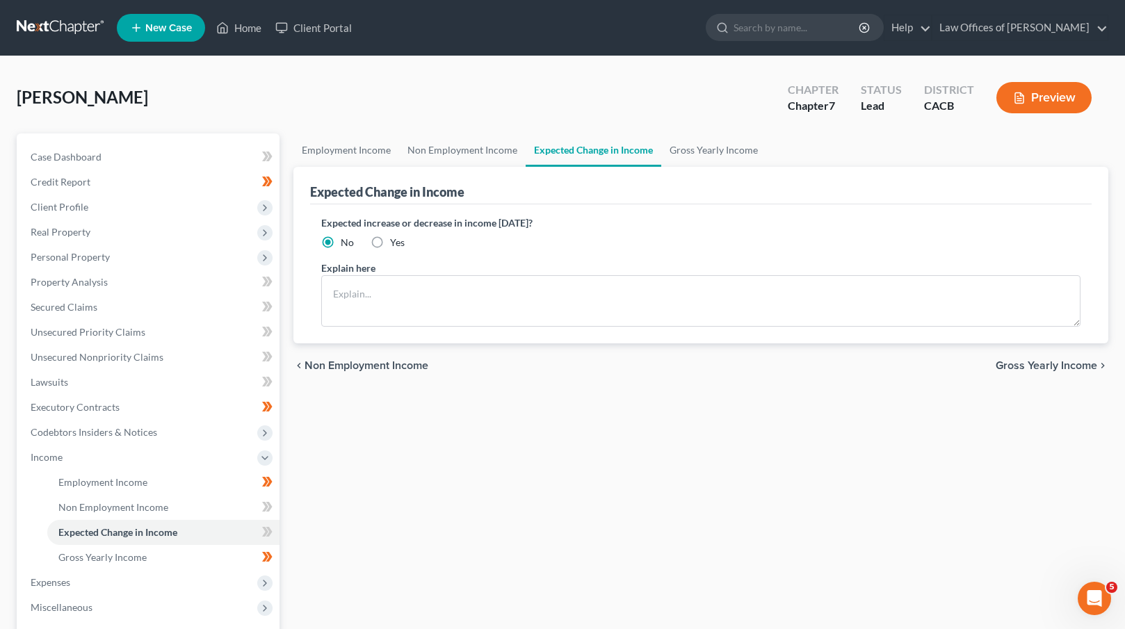
click at [1029, 364] on span "Gross Yearly Income" at bounding box center [1047, 365] width 102 height 11
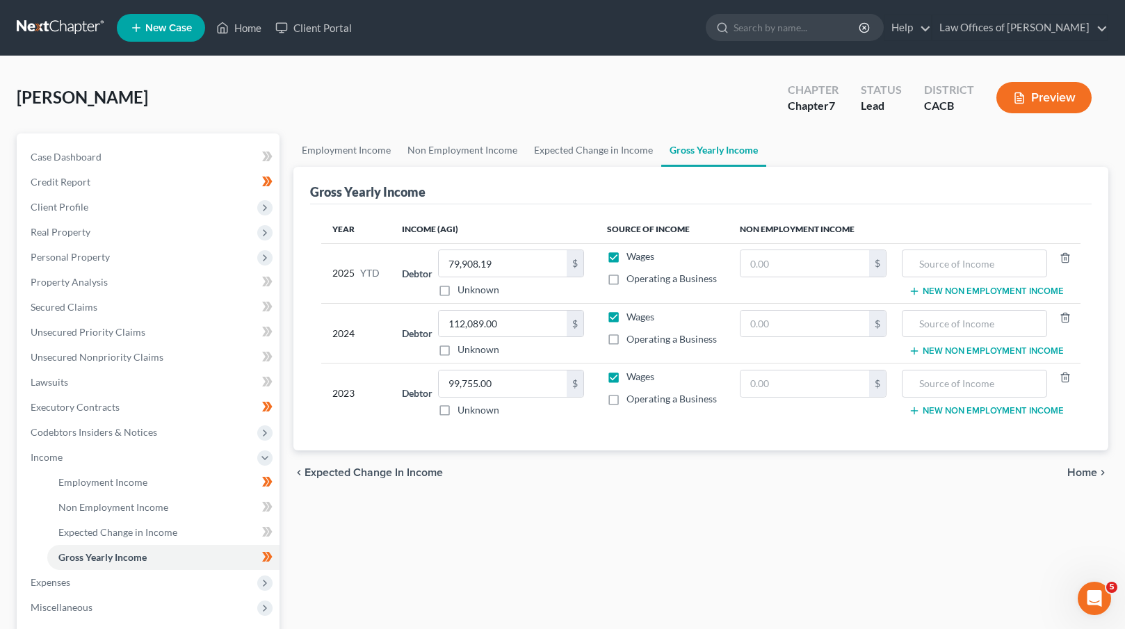
click at [1086, 476] on span "Home" at bounding box center [1082, 472] width 30 height 11
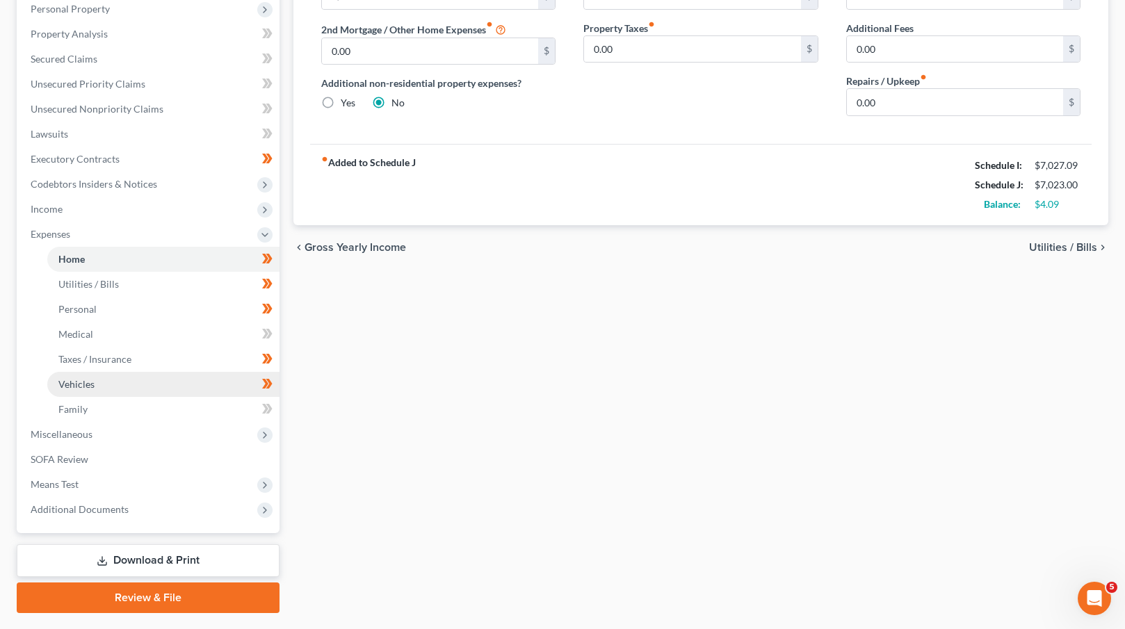
scroll to position [255, 0]
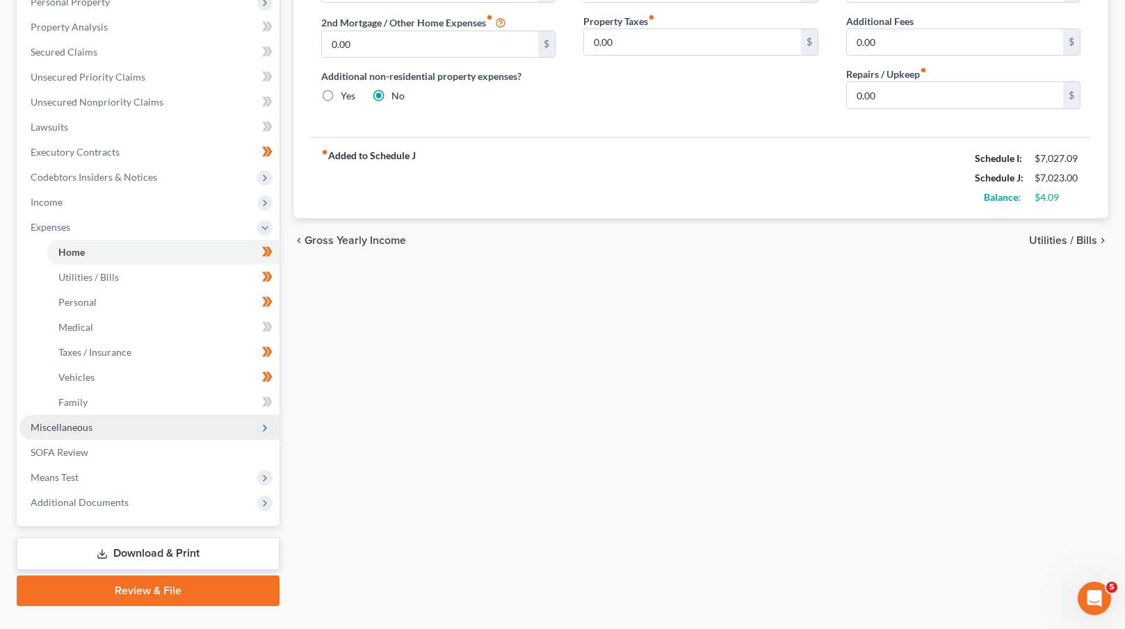
click at [112, 428] on span "Miscellaneous" at bounding box center [149, 427] width 260 height 25
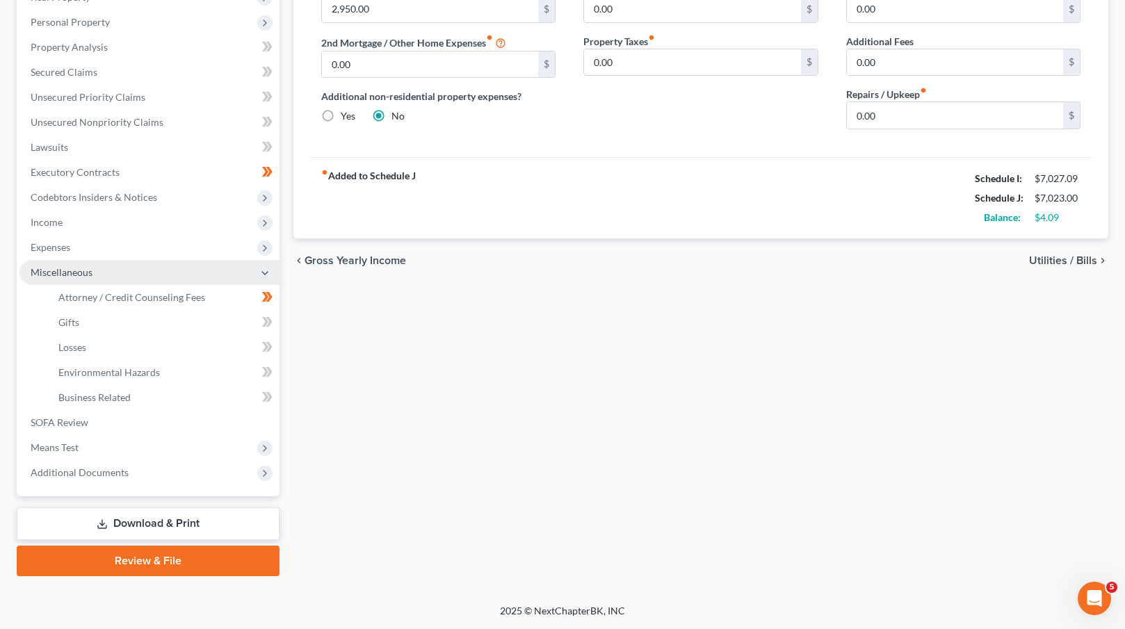
scroll to position [234, 0]
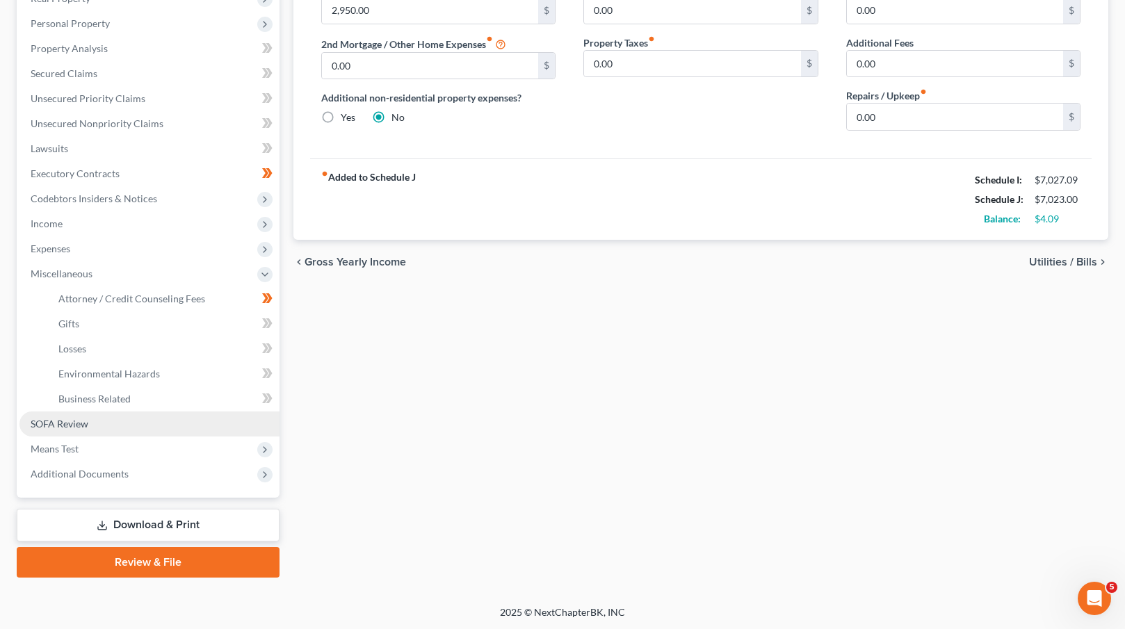
click at [114, 430] on link "SOFA Review" at bounding box center [149, 424] width 260 height 25
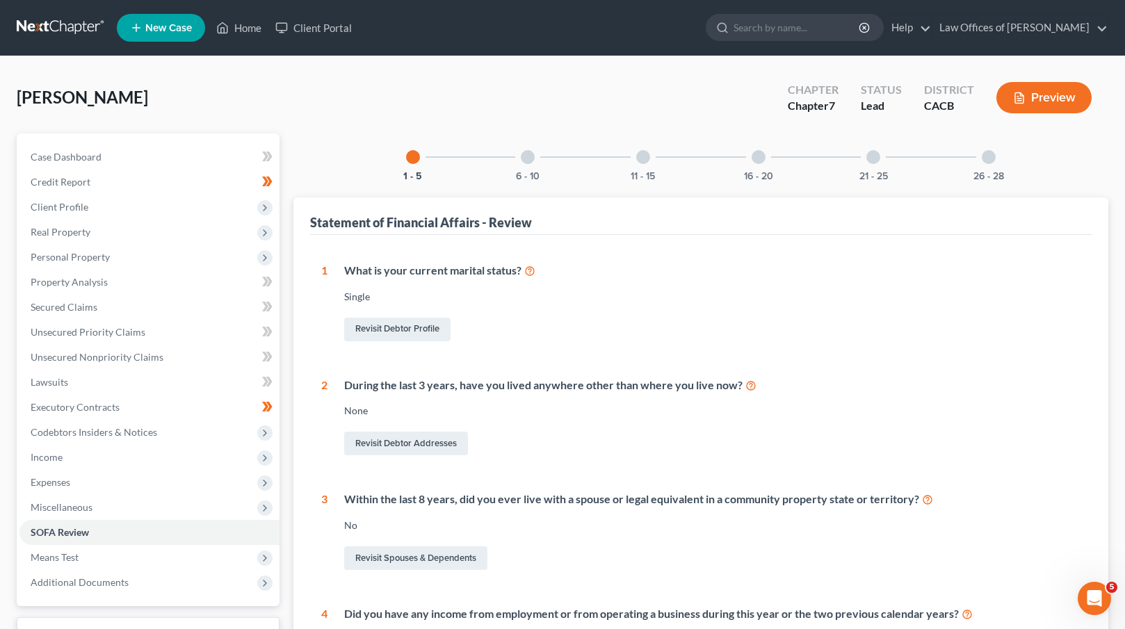
scroll to position [273, 0]
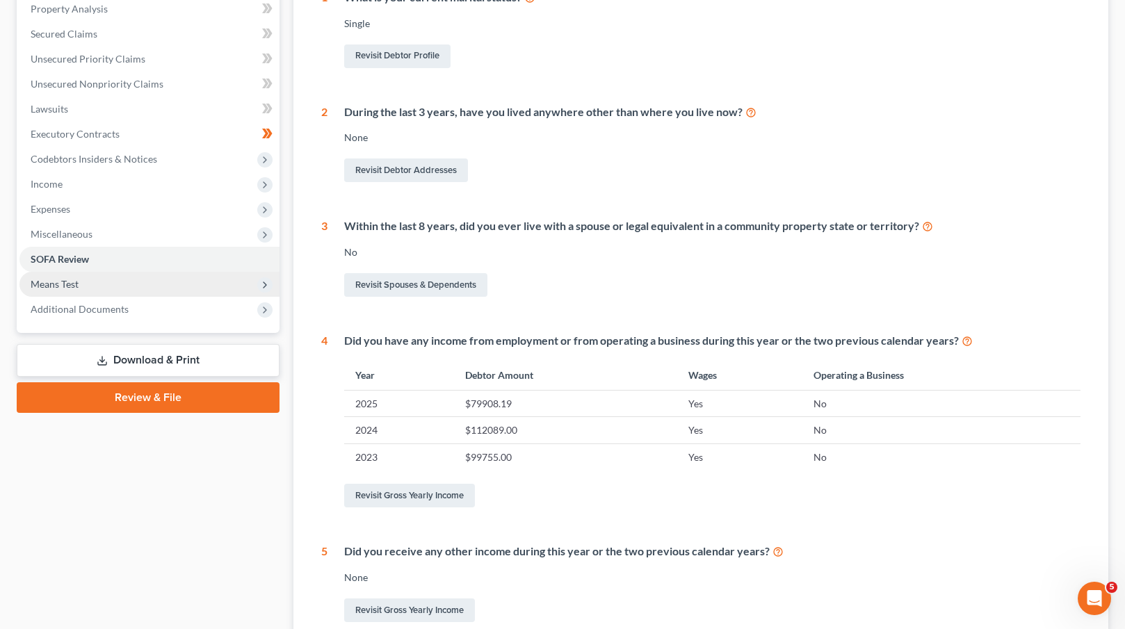
click at [131, 282] on span "Means Test" at bounding box center [149, 284] width 260 height 25
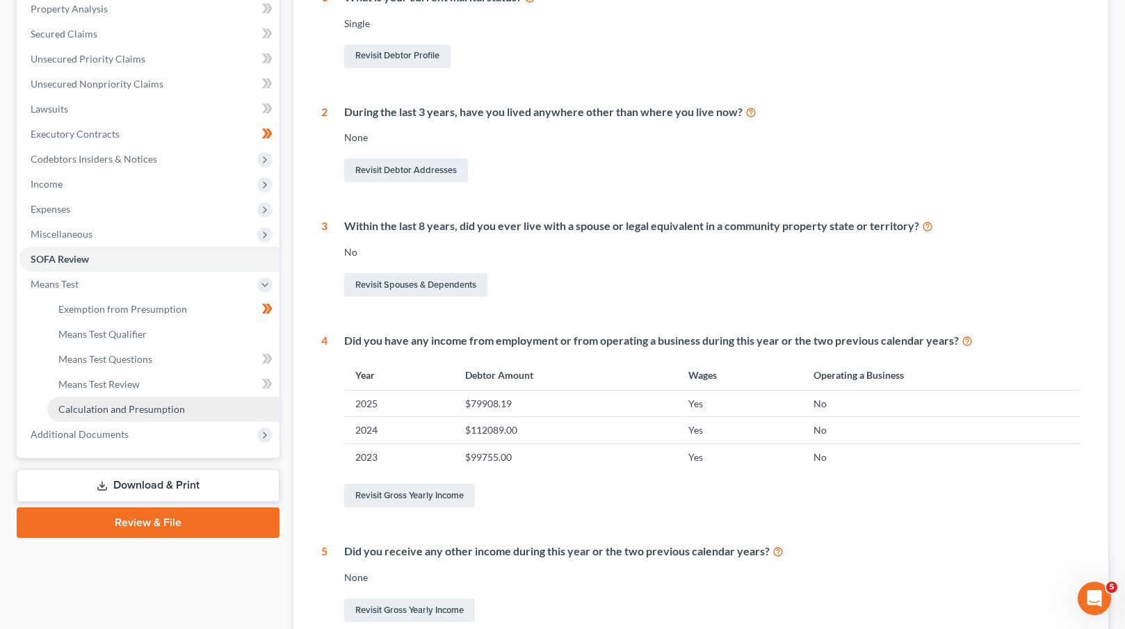
click at [166, 407] on span "Calculation and Presumption" at bounding box center [121, 409] width 127 height 12
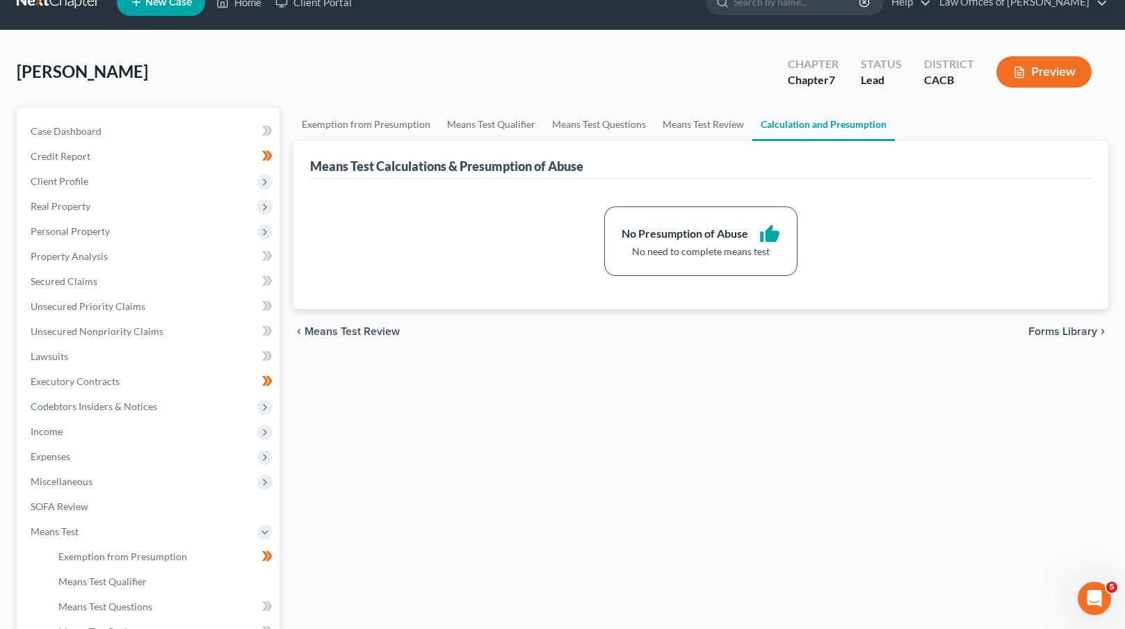
scroll to position [225, 0]
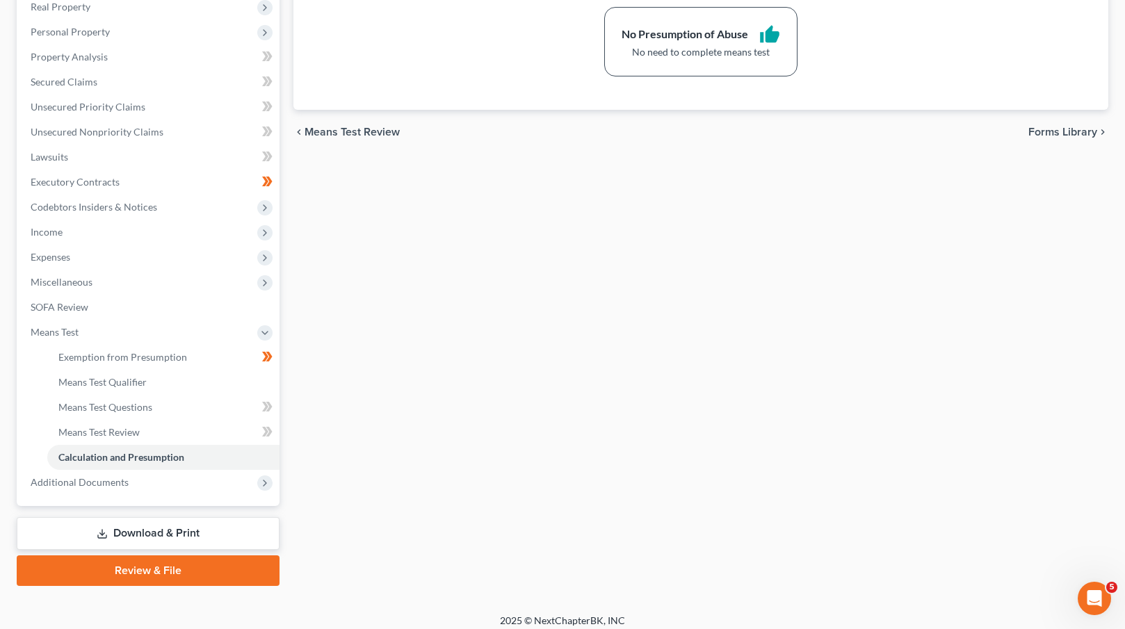
click at [1060, 128] on span "Forms Library" at bounding box center [1062, 132] width 69 height 11
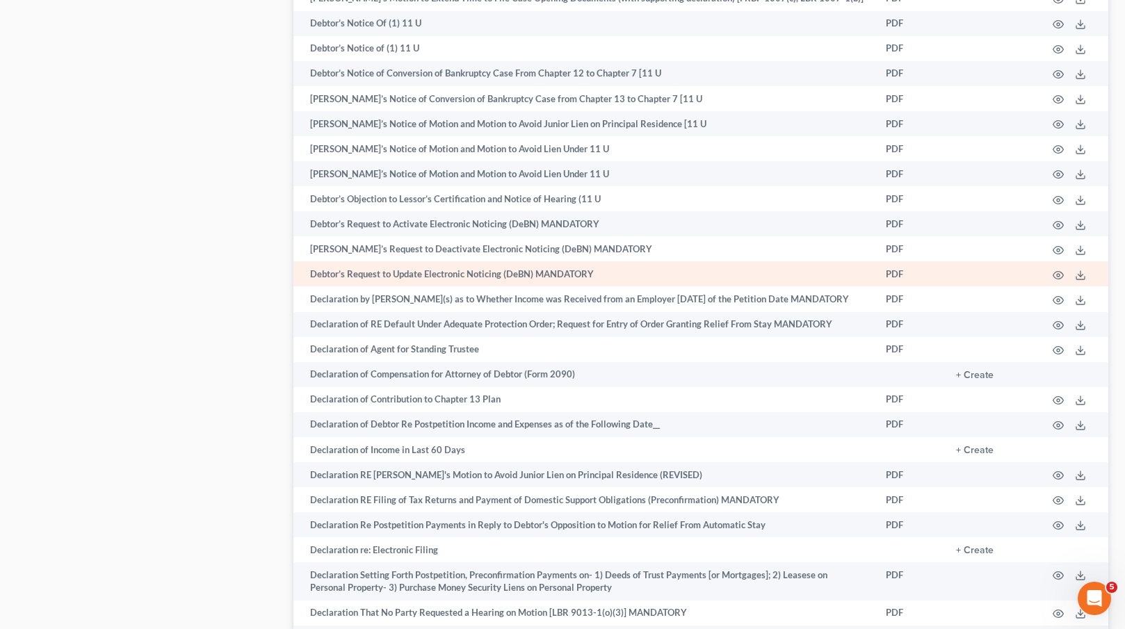
scroll to position [2306, 0]
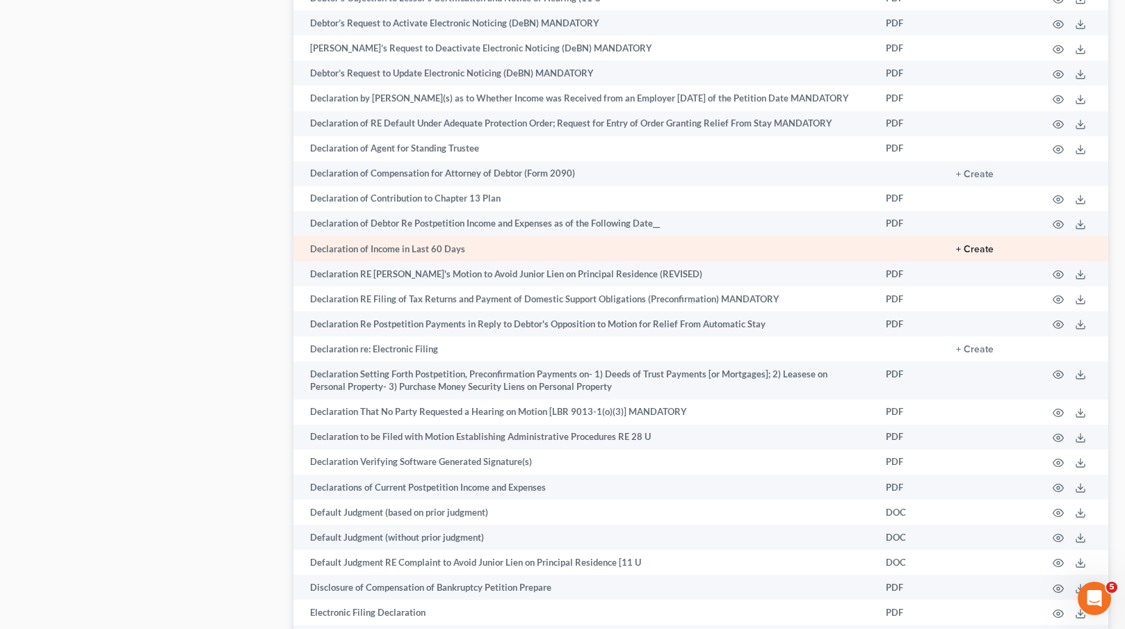
click at [991, 248] on button "+ Create" at bounding box center [975, 250] width 38 height 10
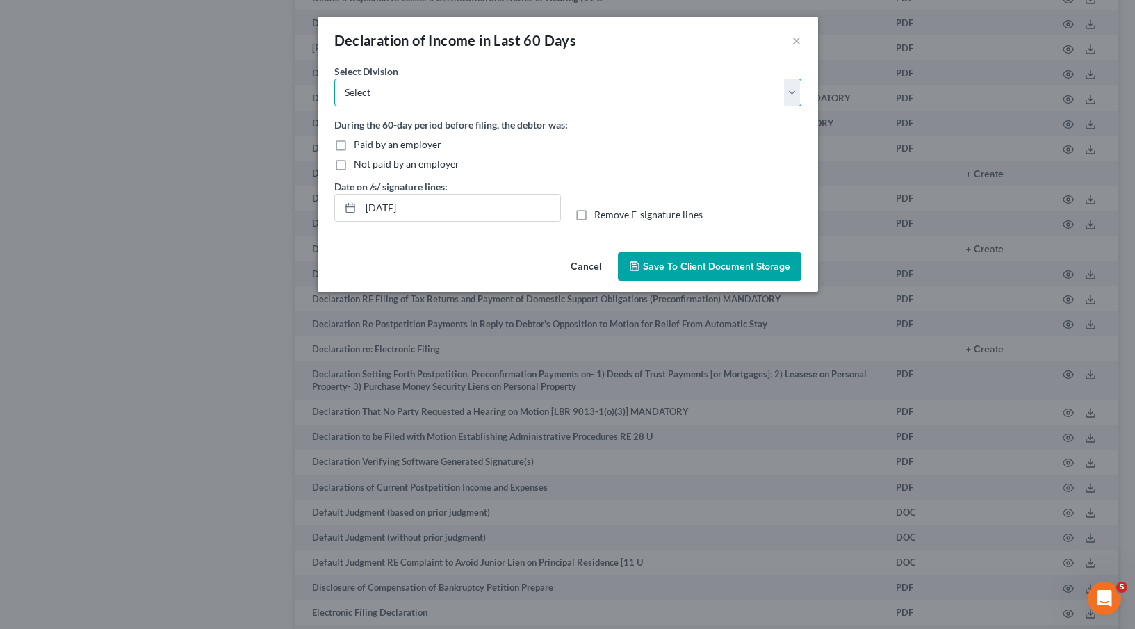
click at [444, 90] on select "Select [GEOGRAPHIC_DATA] [GEOGRAPHIC_DATA] [GEOGRAPHIC_DATA][PERSON_NAME] [GEOG…" at bounding box center [567, 93] width 467 height 28
select select "0"
click at [334, 79] on select "Select [GEOGRAPHIC_DATA] [GEOGRAPHIC_DATA] [GEOGRAPHIC_DATA][PERSON_NAME] [GEOG…" at bounding box center [567, 93] width 467 height 28
click at [368, 144] on span "Paid by an employer" at bounding box center [398, 144] width 88 height 12
click at [368, 144] on input "Paid by an employer" at bounding box center [363, 142] width 9 height 9
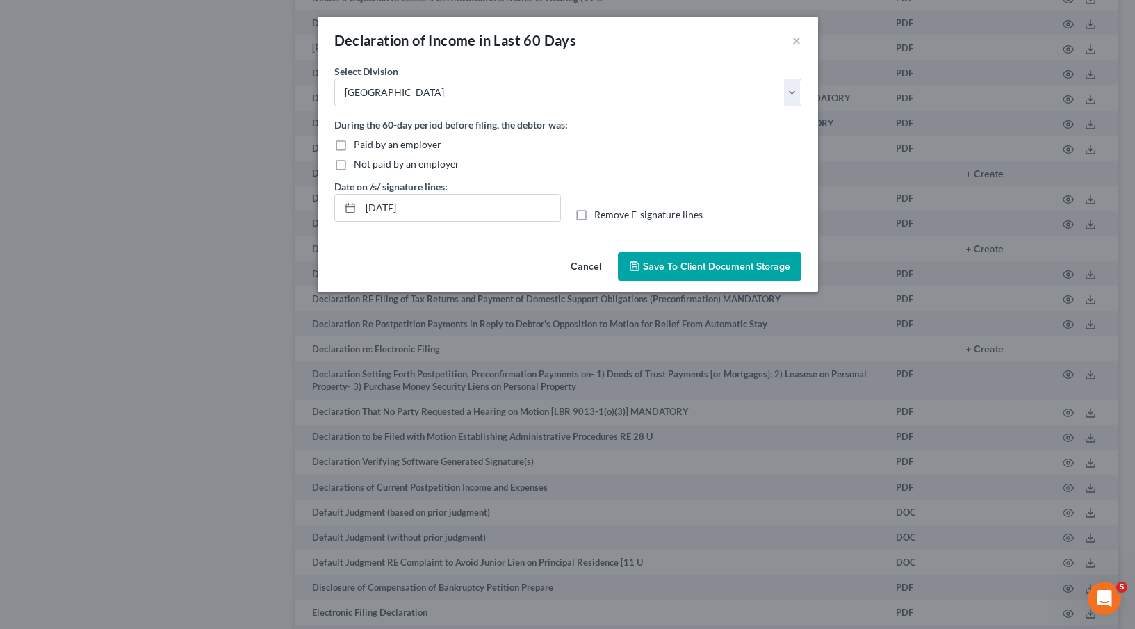
checkbox input "true"
click at [594, 217] on label "Remove E-signature lines" at bounding box center [648, 215] width 108 height 14
click at [600, 217] on input "Remove E-signature lines" at bounding box center [604, 212] width 9 height 9
checkbox input "true"
click at [699, 278] on button "Save to Client Document Storage" at bounding box center [710, 266] width 184 height 29
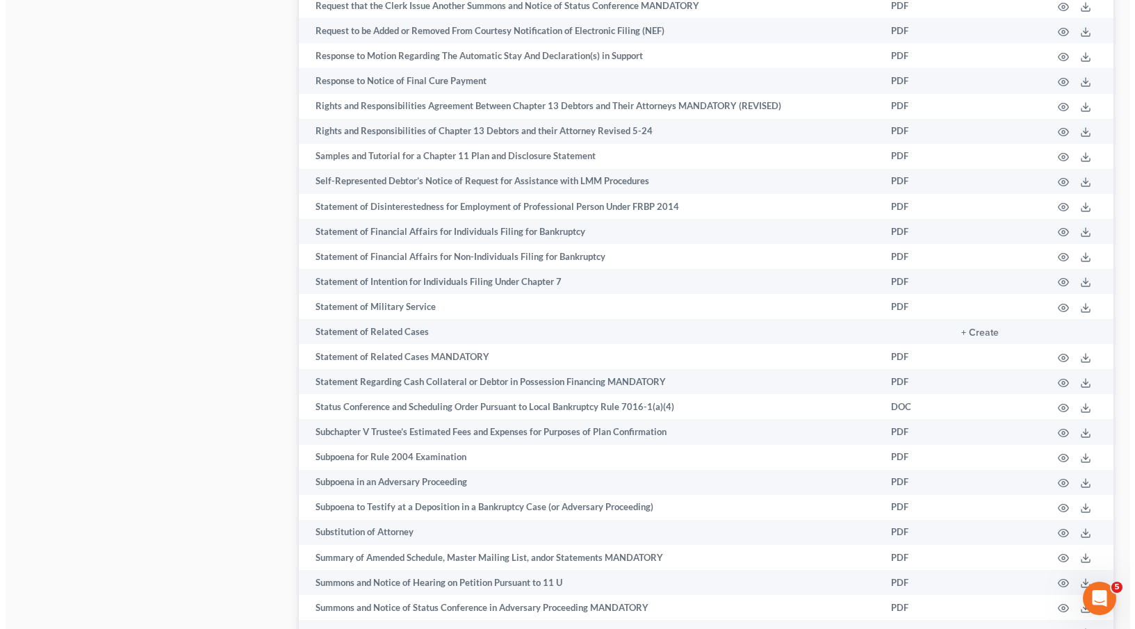
scroll to position [6998, 0]
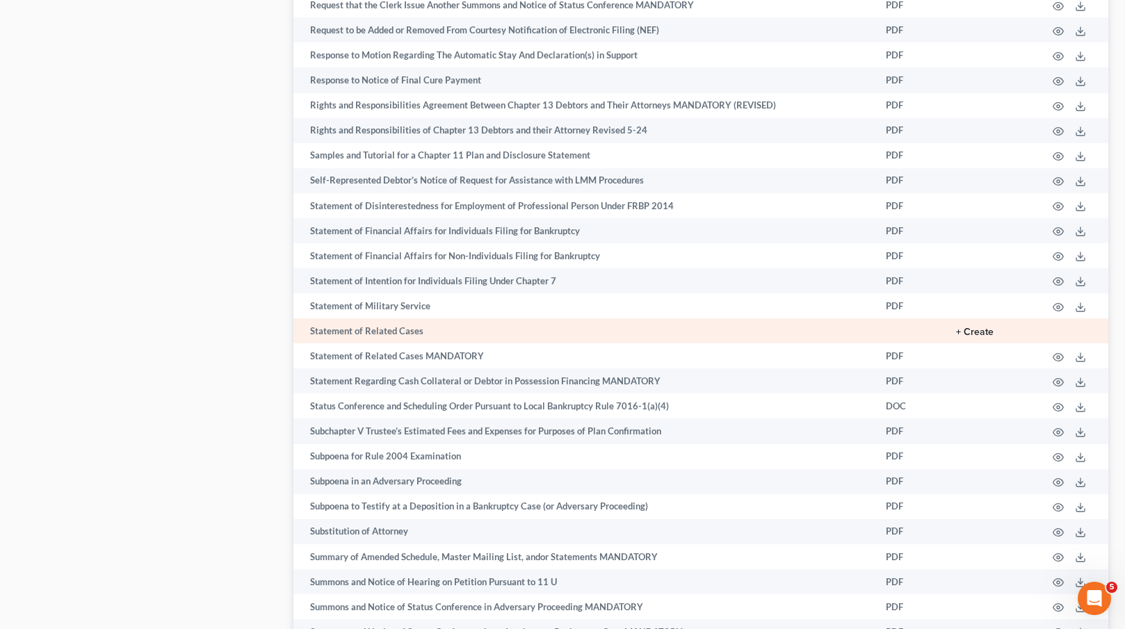
click at [963, 332] on button "+ Create" at bounding box center [975, 332] width 38 height 10
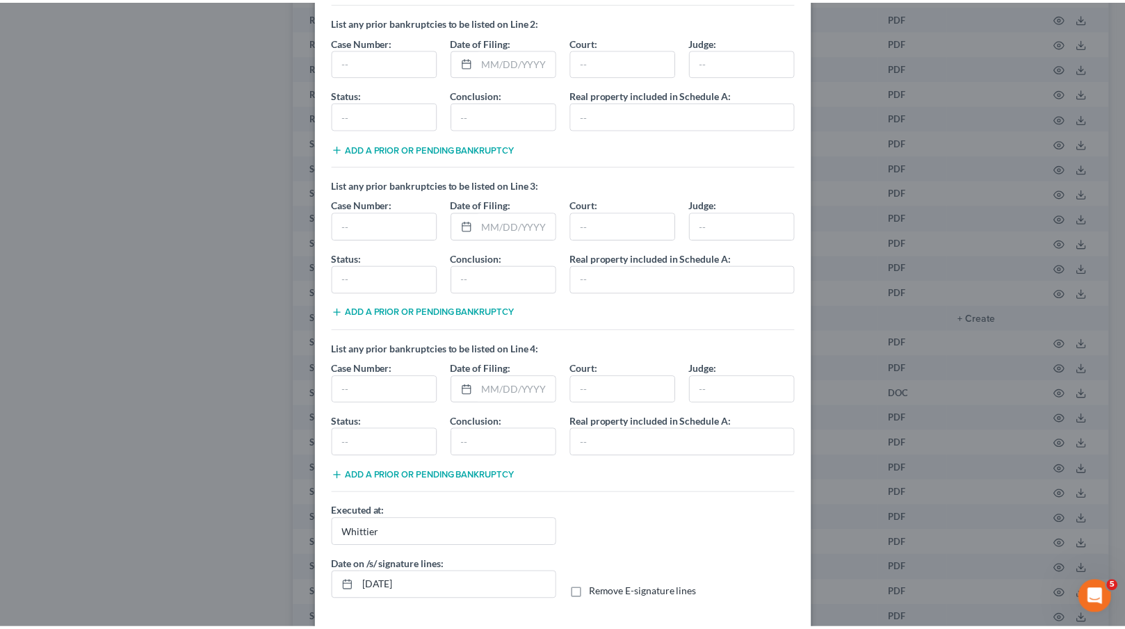
scroll to position [273, 0]
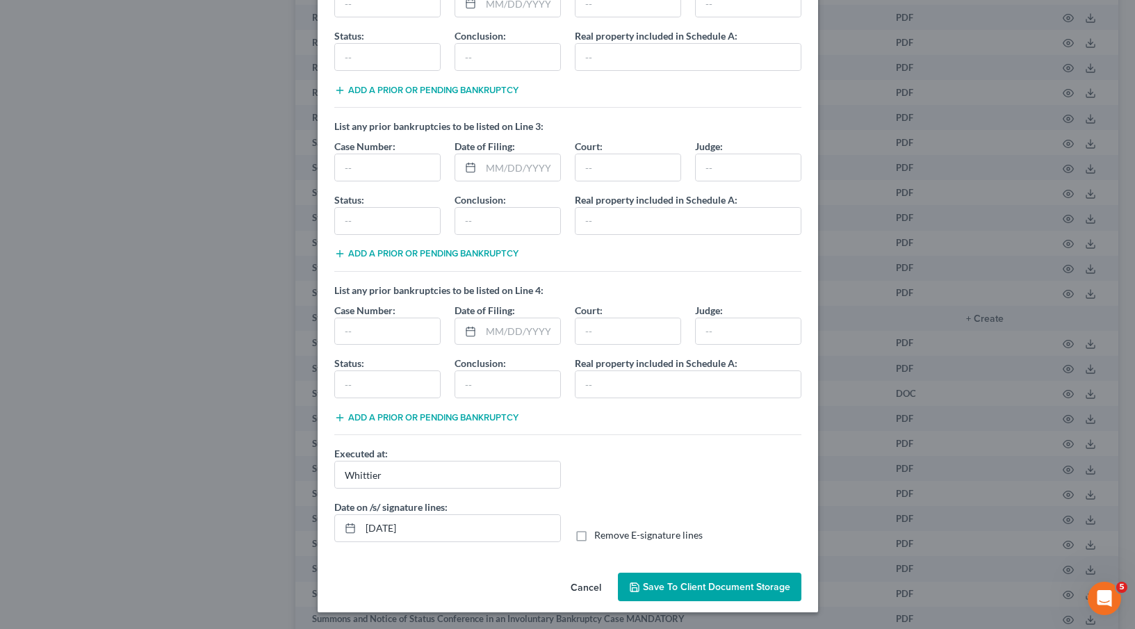
click at [594, 533] on label "Remove E-signature lines" at bounding box center [648, 535] width 108 height 14
click at [600, 533] on input "Remove E-signature lines" at bounding box center [604, 532] width 9 height 9
checkbox input "true"
click at [681, 581] on button "Save to Client Document Storage" at bounding box center [710, 587] width 184 height 29
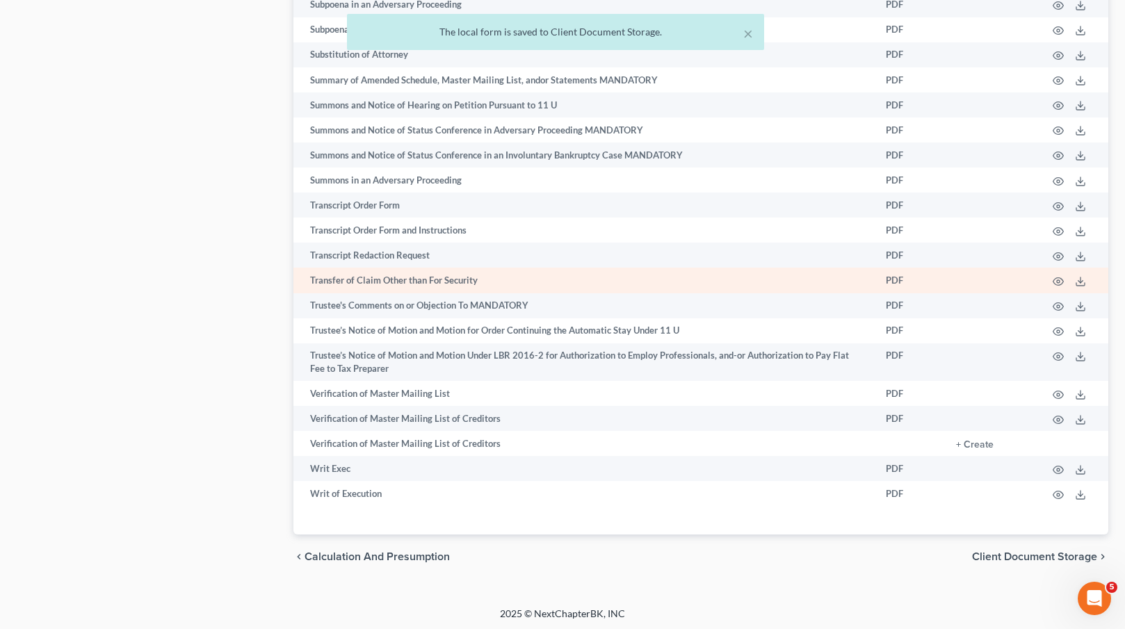
scroll to position [7478, 0]
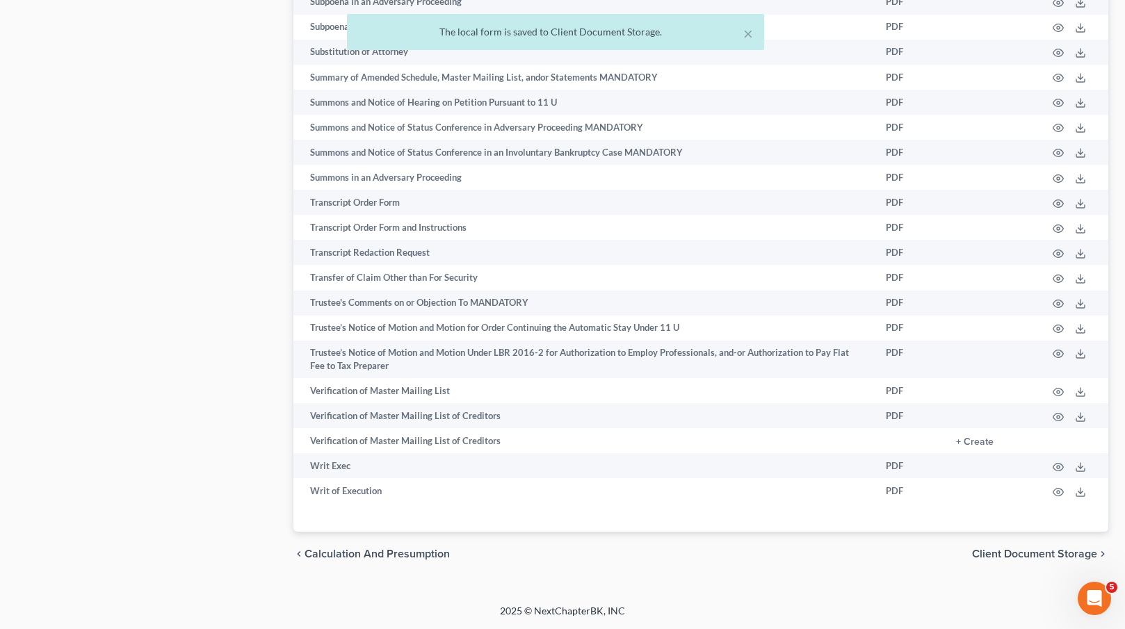
click at [997, 555] on span "Client Document Storage" at bounding box center [1034, 554] width 125 height 11
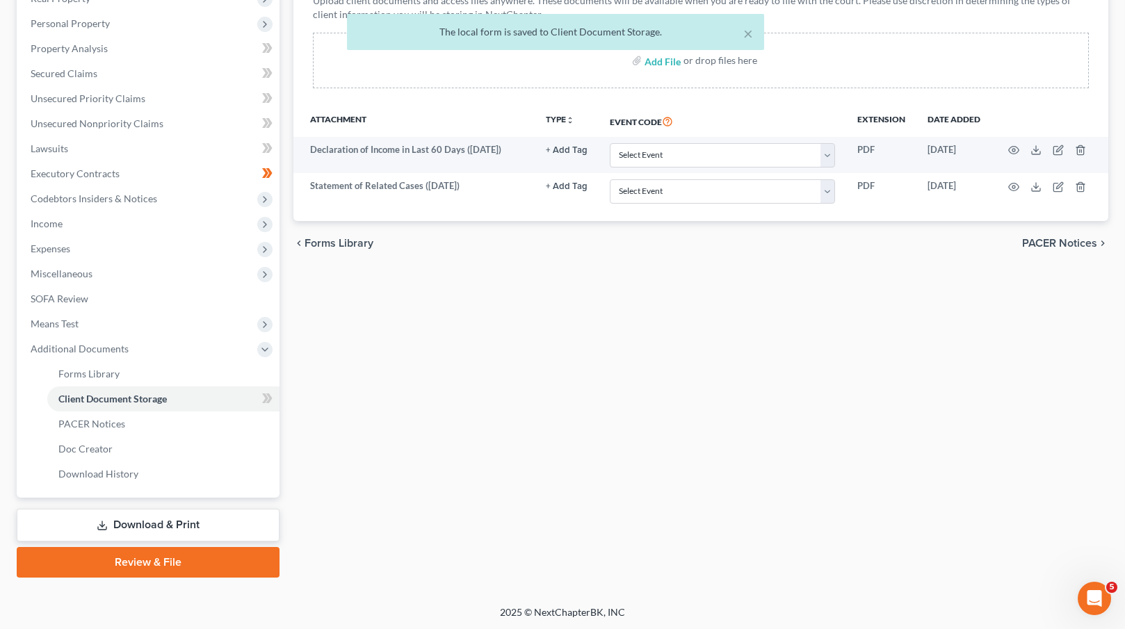
click at [179, 519] on link "Download & Print" at bounding box center [148, 525] width 263 height 33
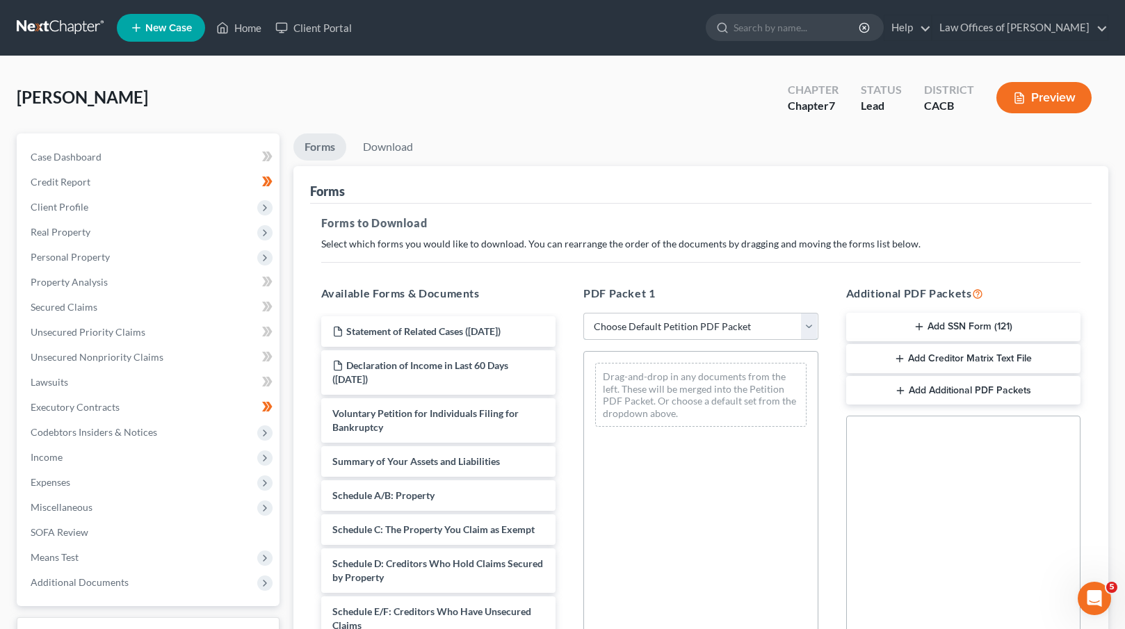
click at [727, 321] on select "Choose Default Petition PDF Packet Complete Bankruptcy Petition (all forms and …" at bounding box center [700, 327] width 235 height 28
select select "0"
click at [583, 313] on select "Choose Default Petition PDF Packet Complete Bankruptcy Petition (all forms and …" at bounding box center [700, 327] width 235 height 28
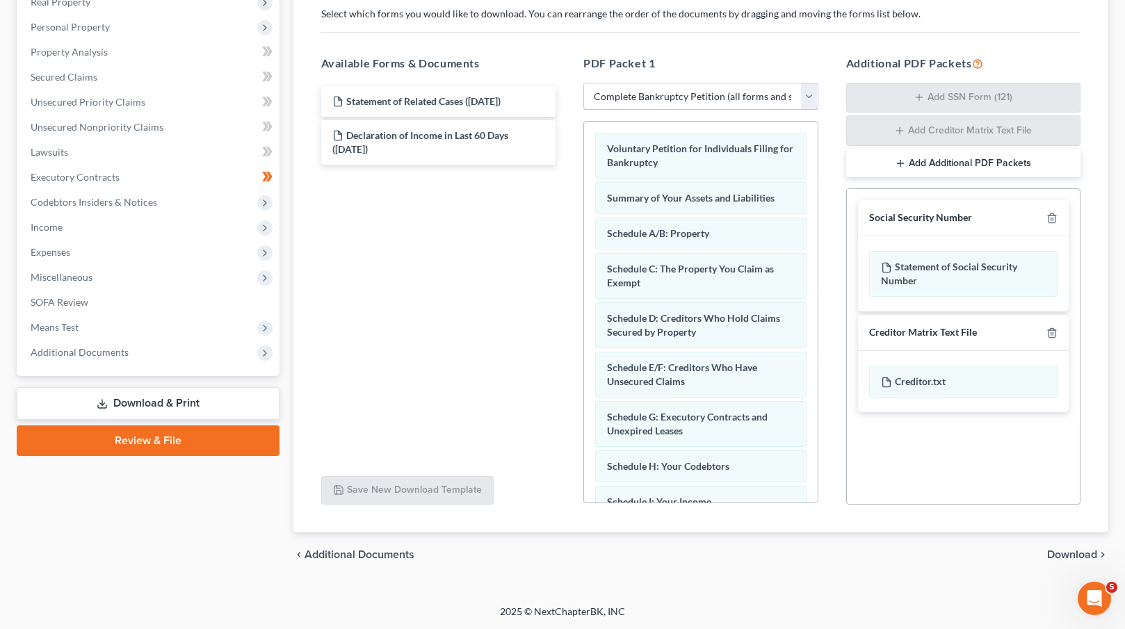
scroll to position [230, 0]
click at [922, 160] on button "Add Additional PDF Packets" at bounding box center [963, 163] width 235 height 29
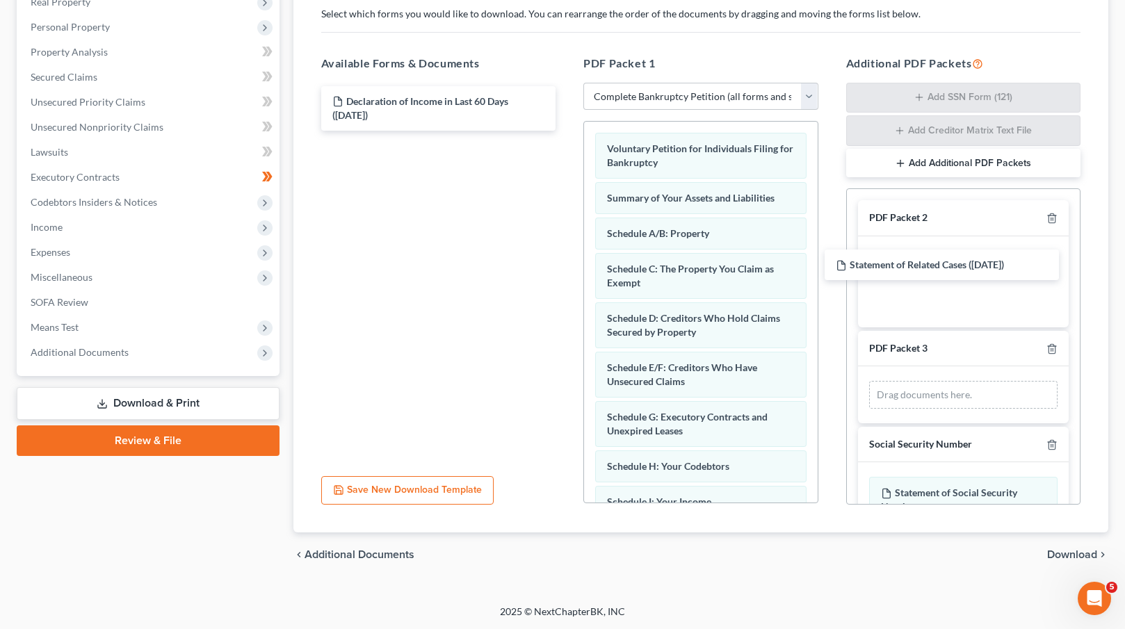
drag, startPoint x: 449, startPoint y: 106, endPoint x: 925, endPoint y: 238, distance: 493.8
click at [567, 131] on div "Statement of Related Cases ([DATE]) Statement of Related Cases ([DATE]) Declara…" at bounding box center [438, 108] width 257 height 44
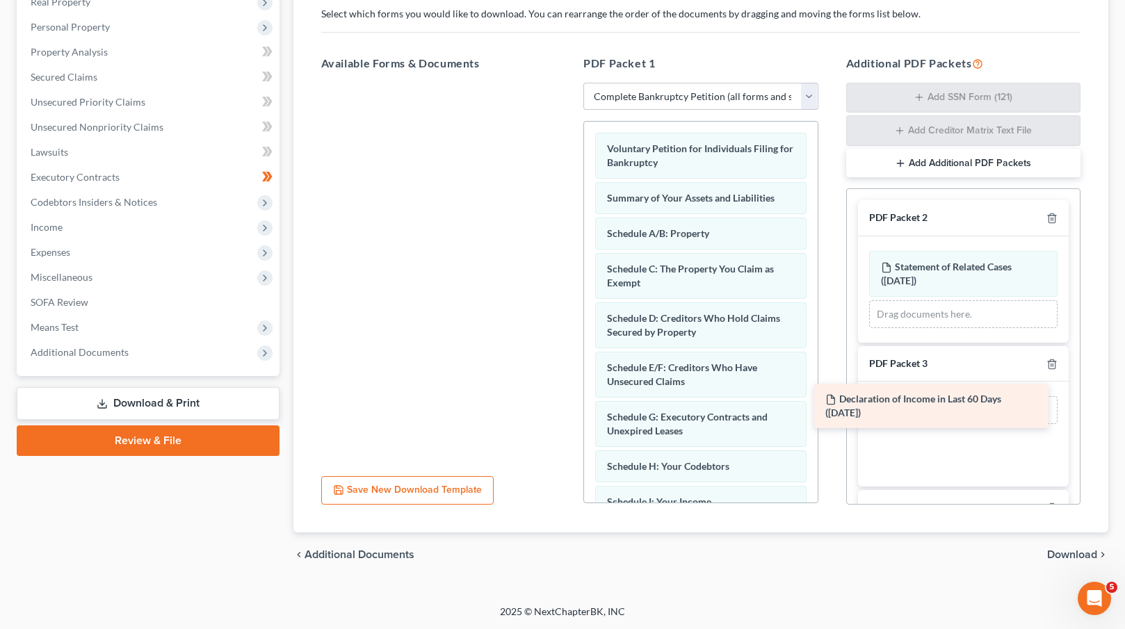
drag, startPoint x: 431, startPoint y: 117, endPoint x: 926, endPoint y: 413, distance: 576.9
click at [567, 83] on div "Declaration of Income in Last 60 Days ([DATE]) Declaration of Income in Last 60…" at bounding box center [438, 83] width 257 height 0
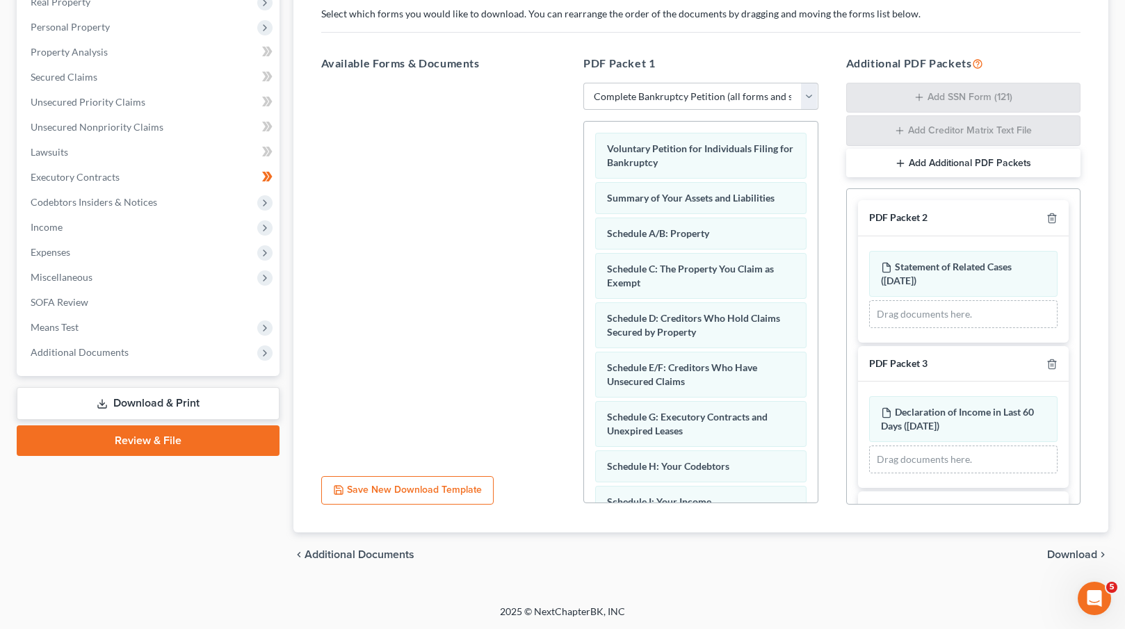
click at [1062, 551] on span "Download" at bounding box center [1072, 554] width 50 height 11
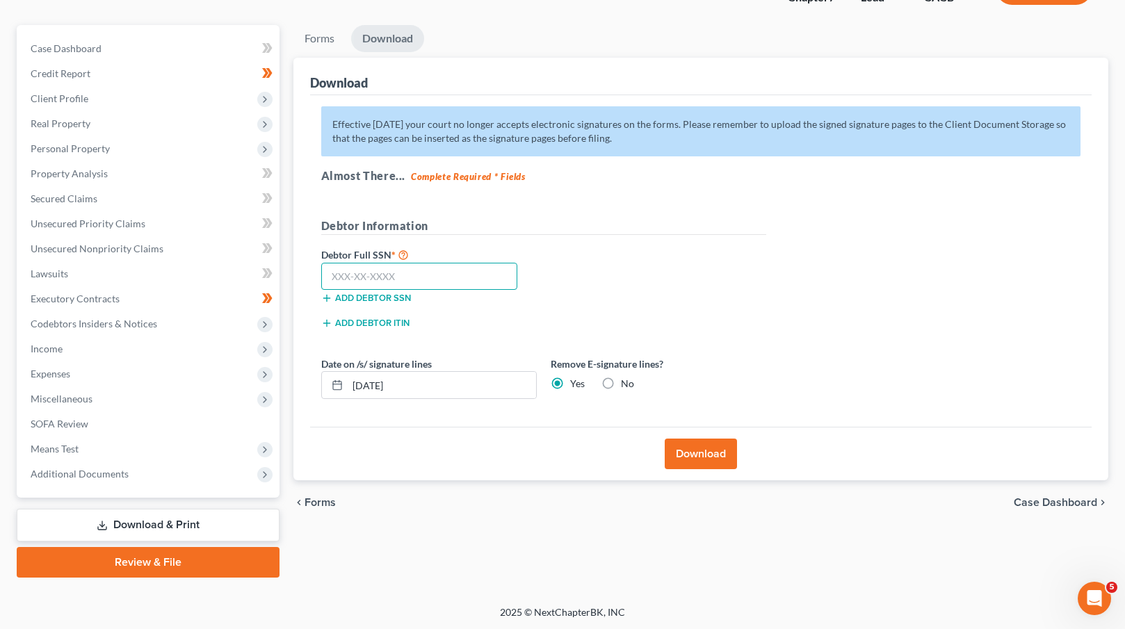
click at [356, 270] on input "text" at bounding box center [419, 277] width 197 height 28
paste input "550-97-0979"
type input "550-97-0979"
click at [703, 451] on button "Download" at bounding box center [701, 454] width 72 height 31
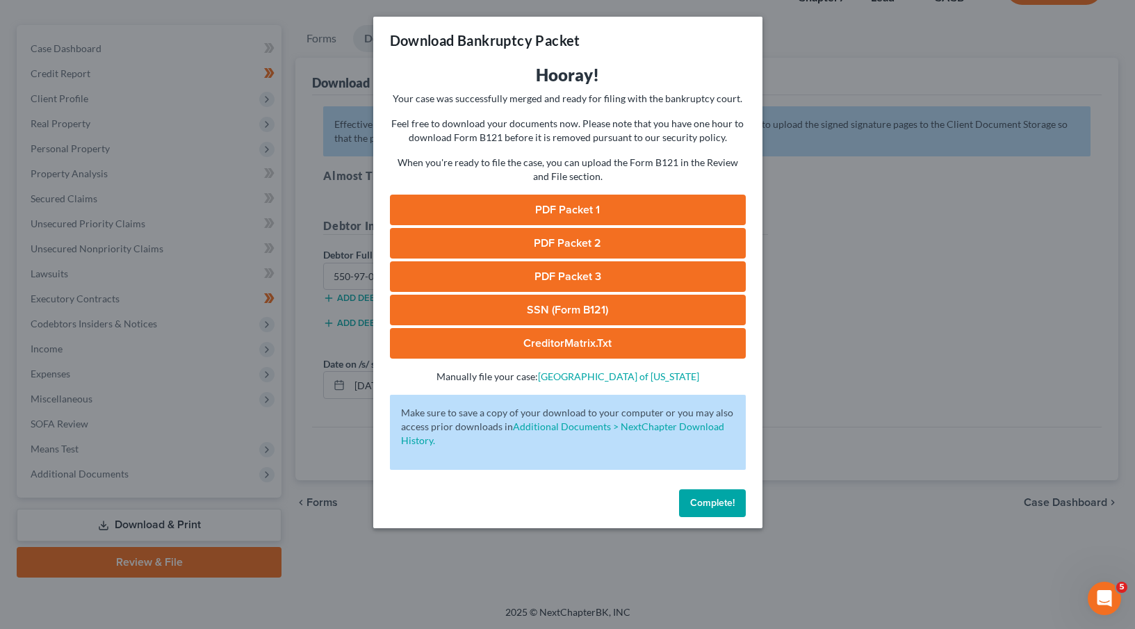
click at [560, 204] on link "PDF Packet 1" at bounding box center [568, 210] width 356 height 31
click at [551, 247] on link "PDF Packet 2" at bounding box center [568, 243] width 356 height 31
click at [534, 273] on link "PDF Packet 3" at bounding box center [568, 276] width 356 height 31
click at [535, 307] on link "SSN (Form B121)" at bounding box center [568, 310] width 356 height 31
click at [551, 341] on link "CreditorMatrix.txt" at bounding box center [568, 343] width 356 height 31
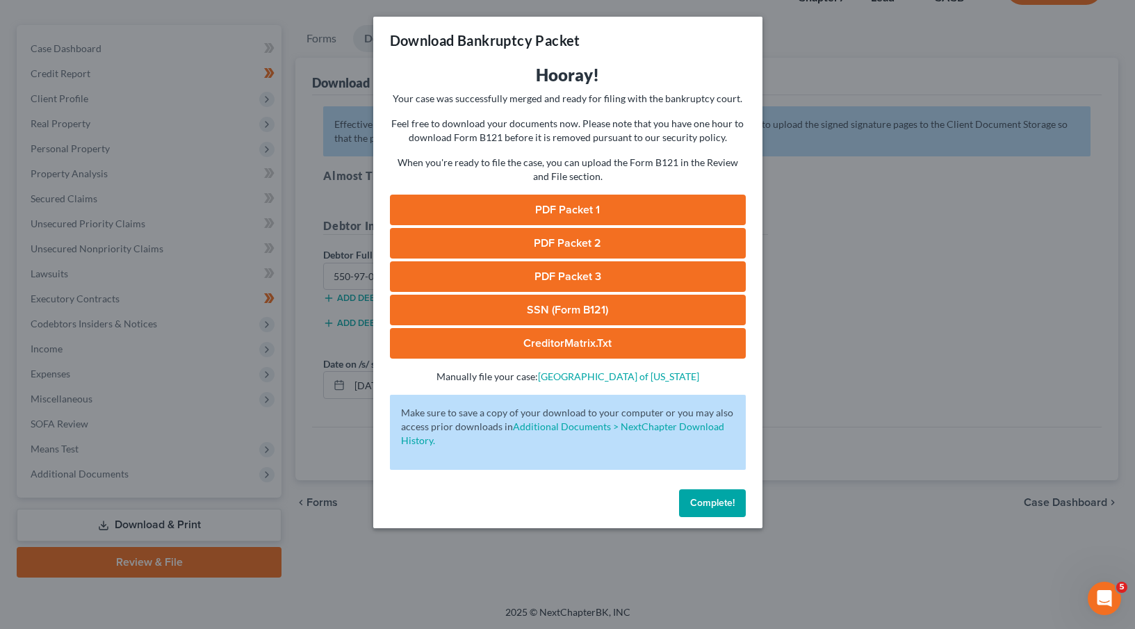
click at [718, 496] on button "Complete!" at bounding box center [712, 503] width 67 height 28
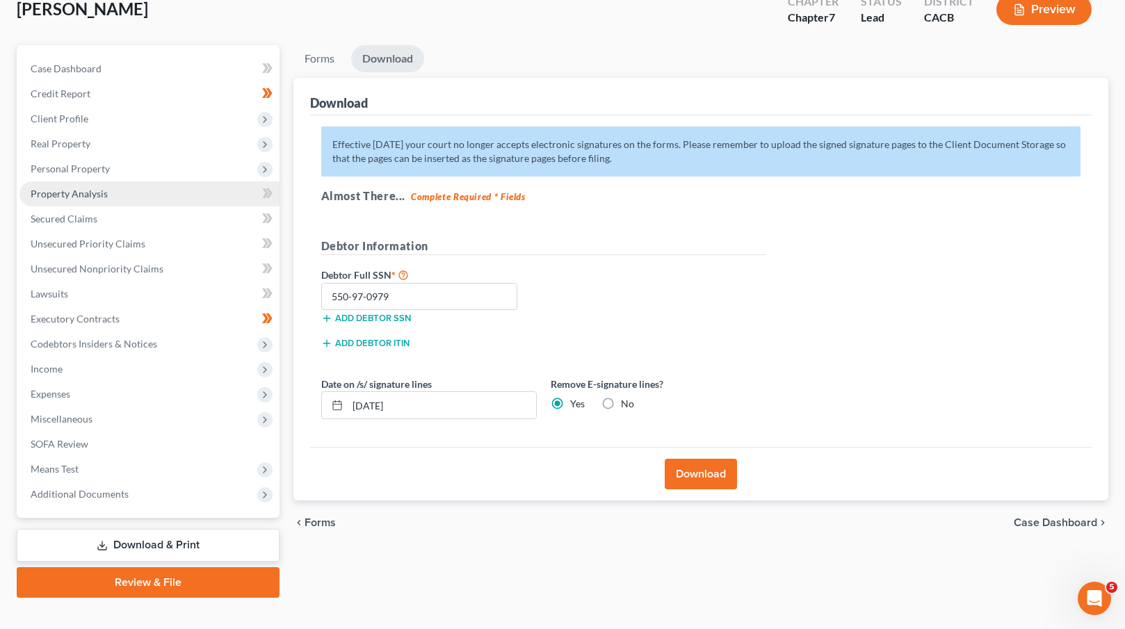
scroll to position [0, 0]
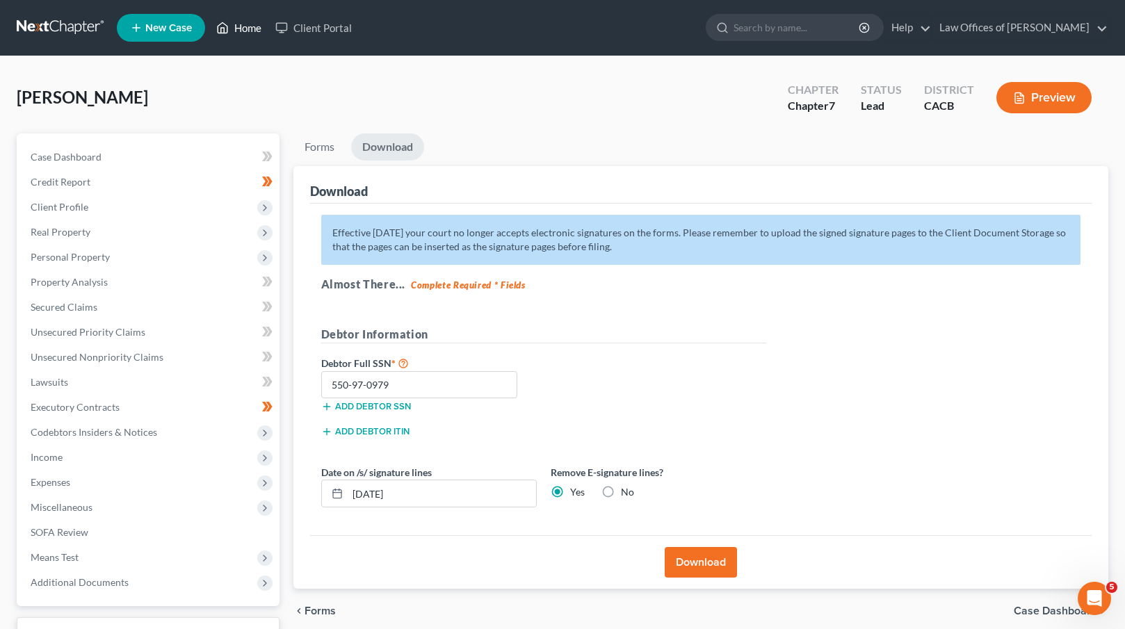
click at [239, 29] on link "Home" at bounding box center [238, 27] width 59 height 25
